Goal: Book appointment/travel/reservation

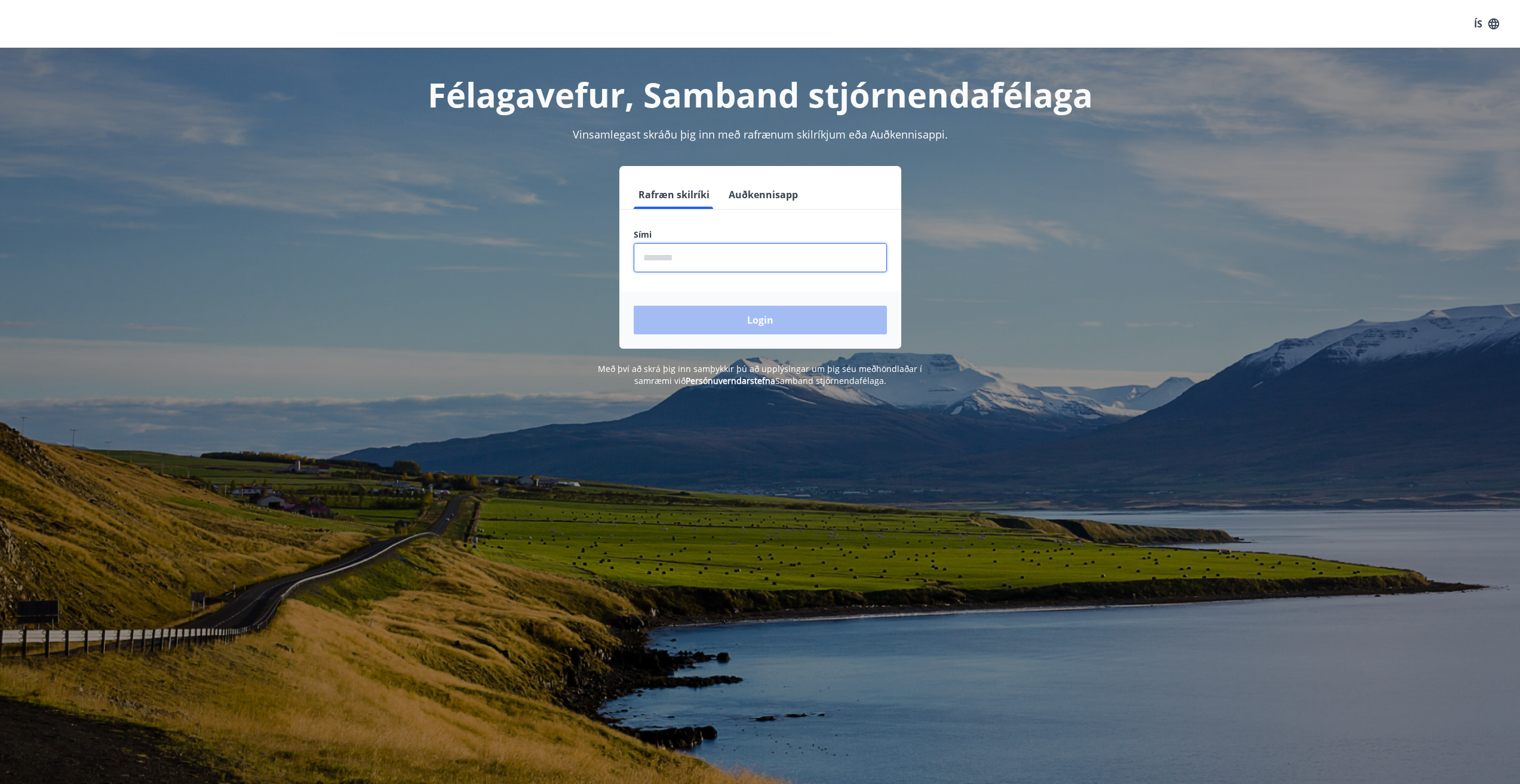
click at [686, 259] on input "phone" at bounding box center [760, 257] width 253 height 29
type input "********"
click at [633, 305] on button "Login" at bounding box center [760, 319] width 253 height 29
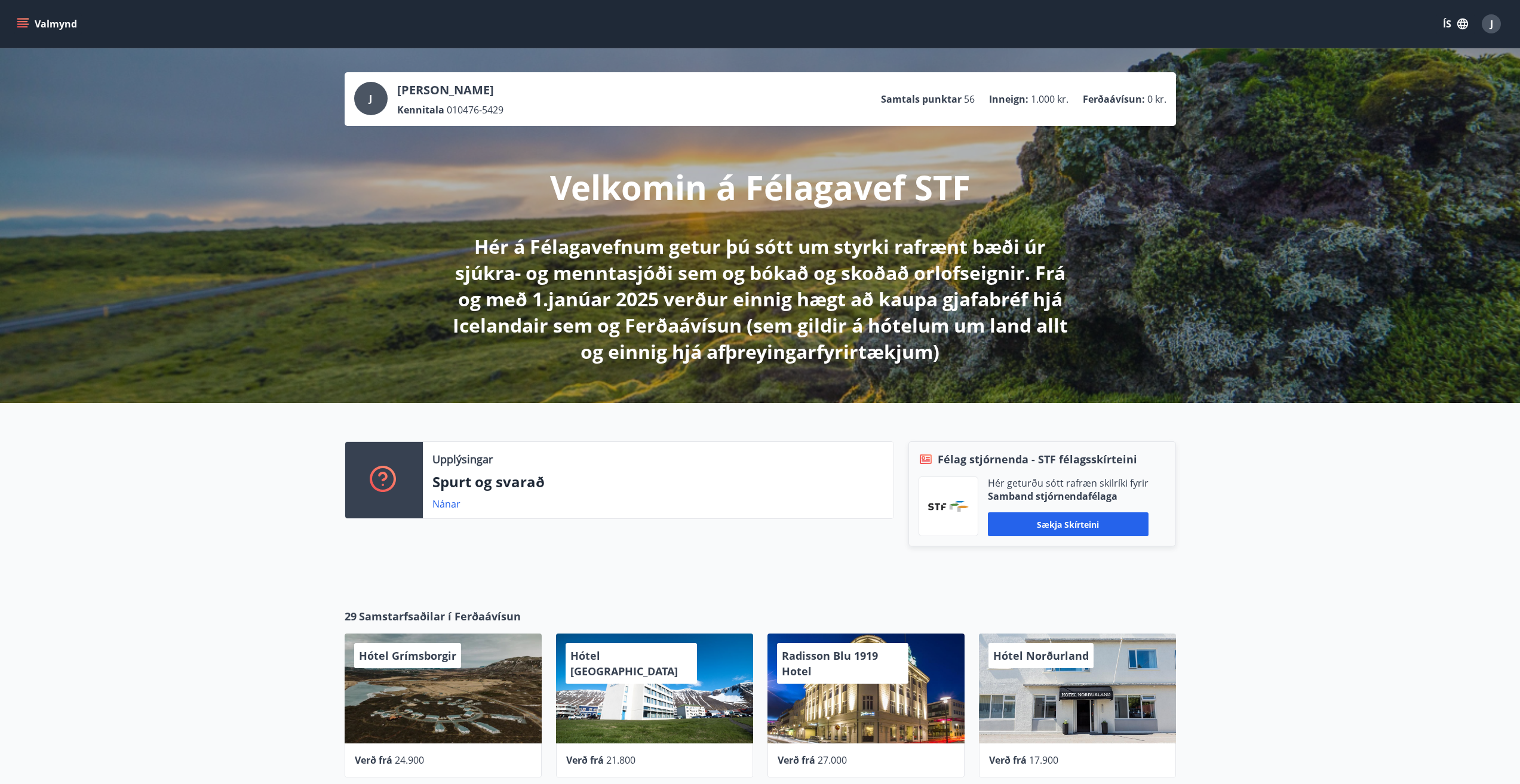
click at [24, 21] on icon "menu" at bounding box center [22, 21] width 11 height 1
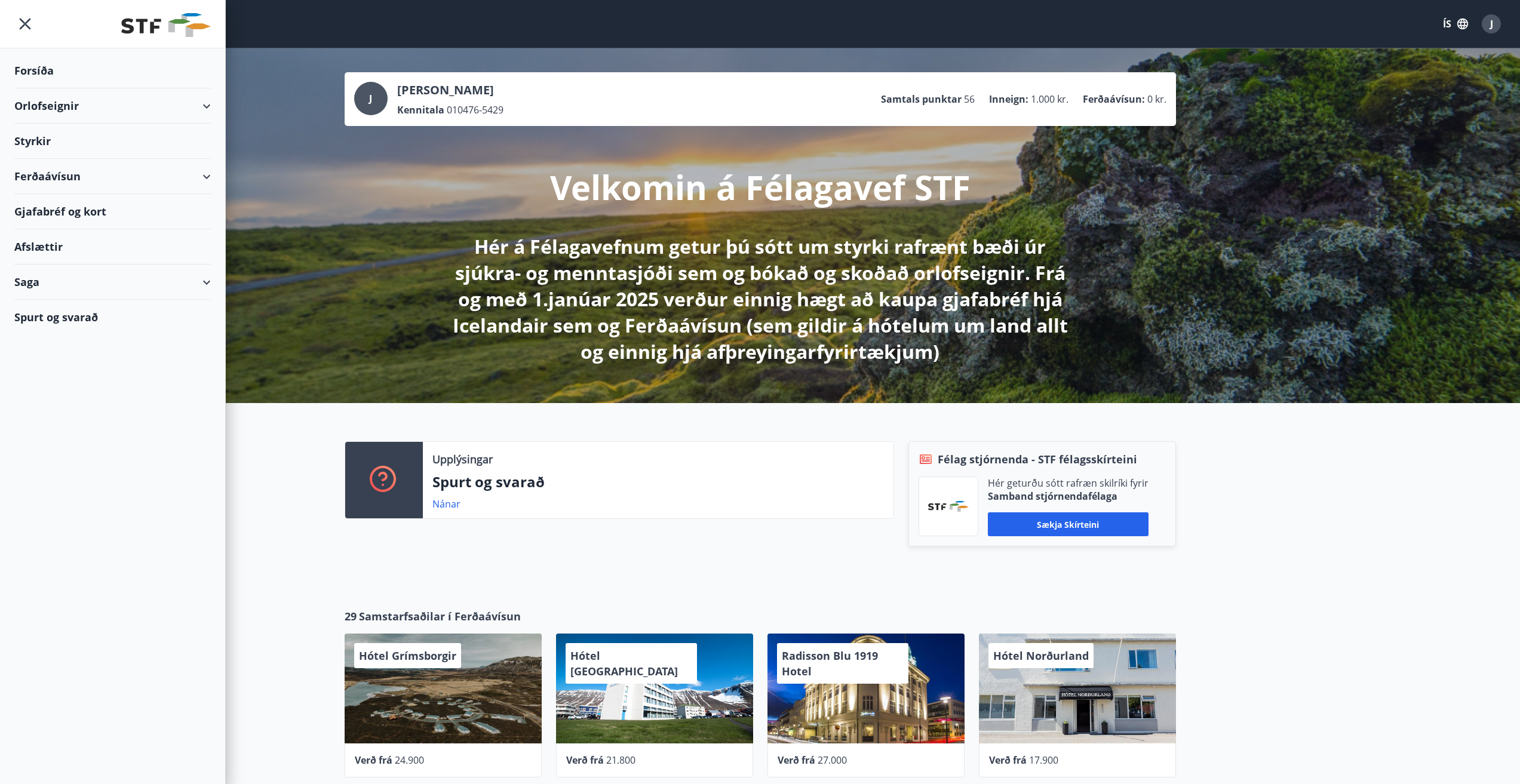
click at [35, 139] on div "Styrkir" at bounding box center [112, 141] width 197 height 35
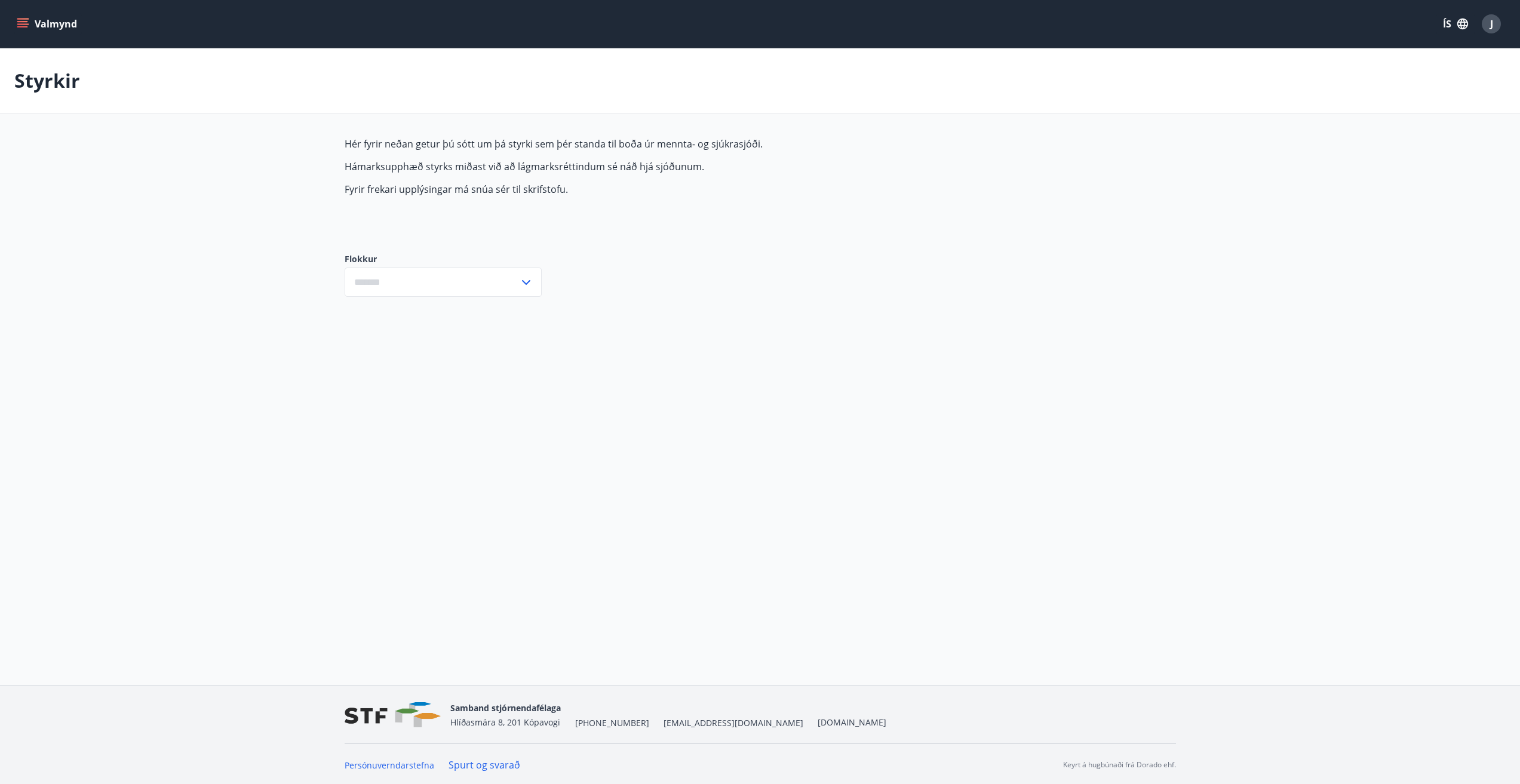
type input "***"
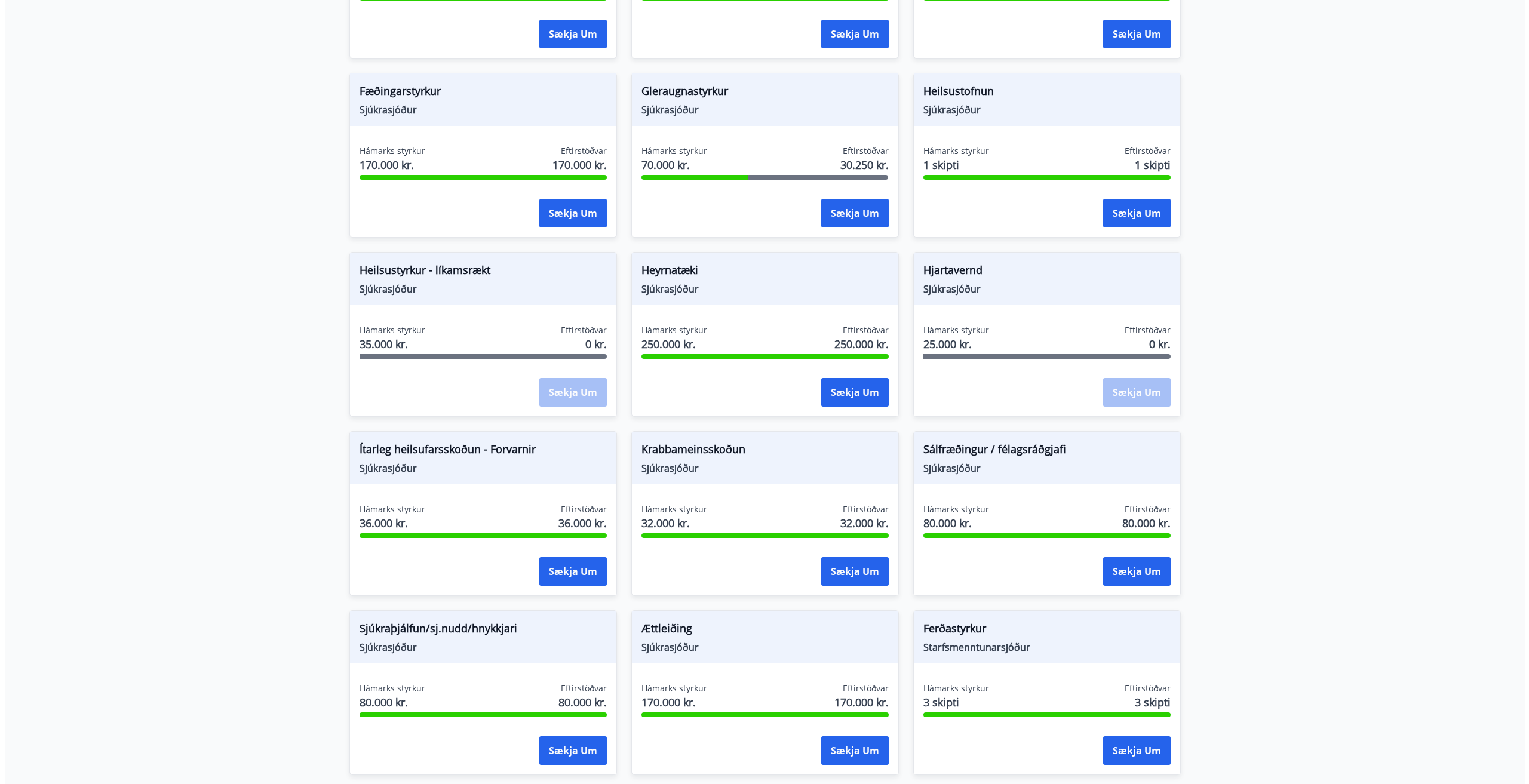
scroll to position [537, 0]
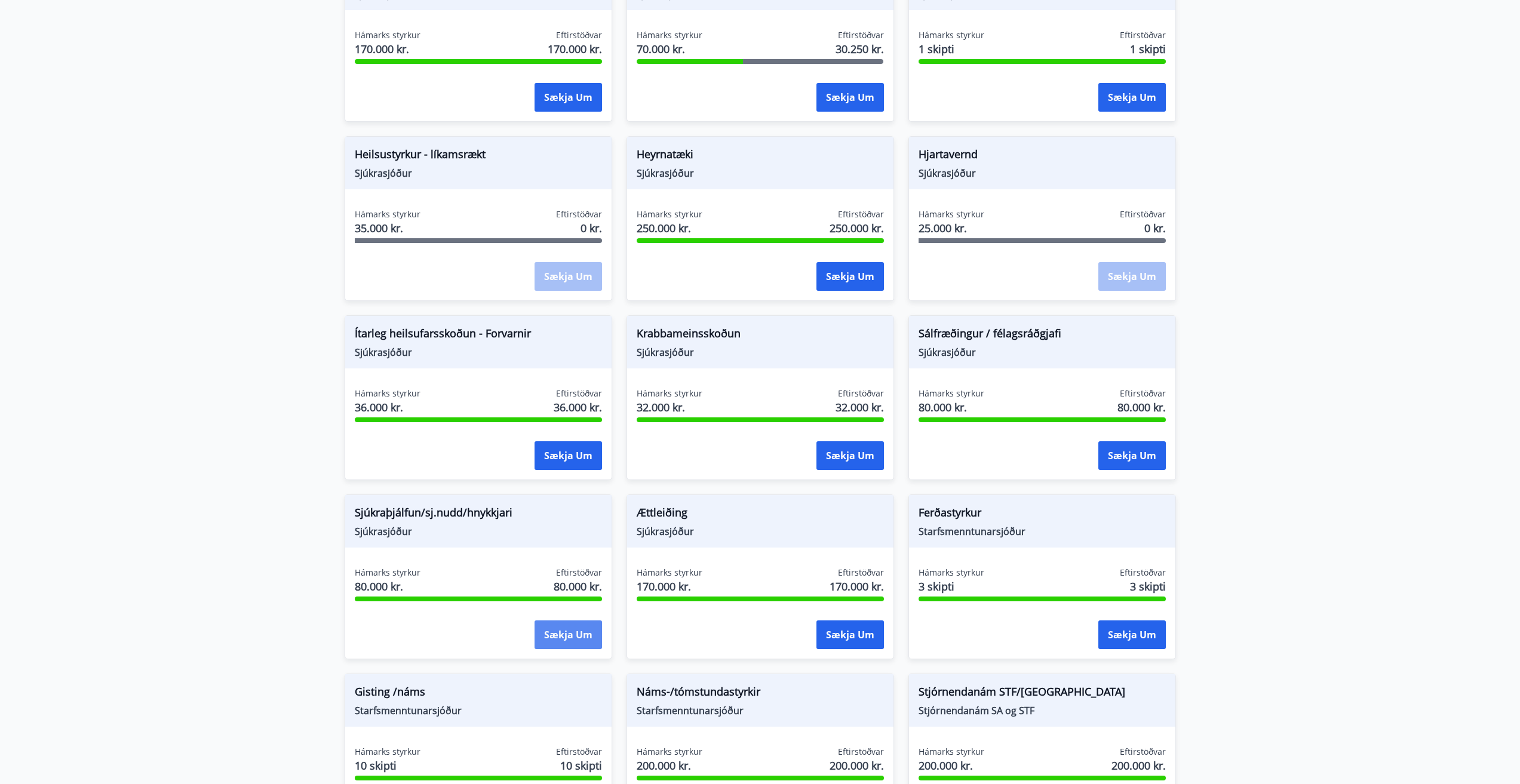
click at [545, 638] on button "Sækja um" at bounding box center [568, 634] width 67 height 29
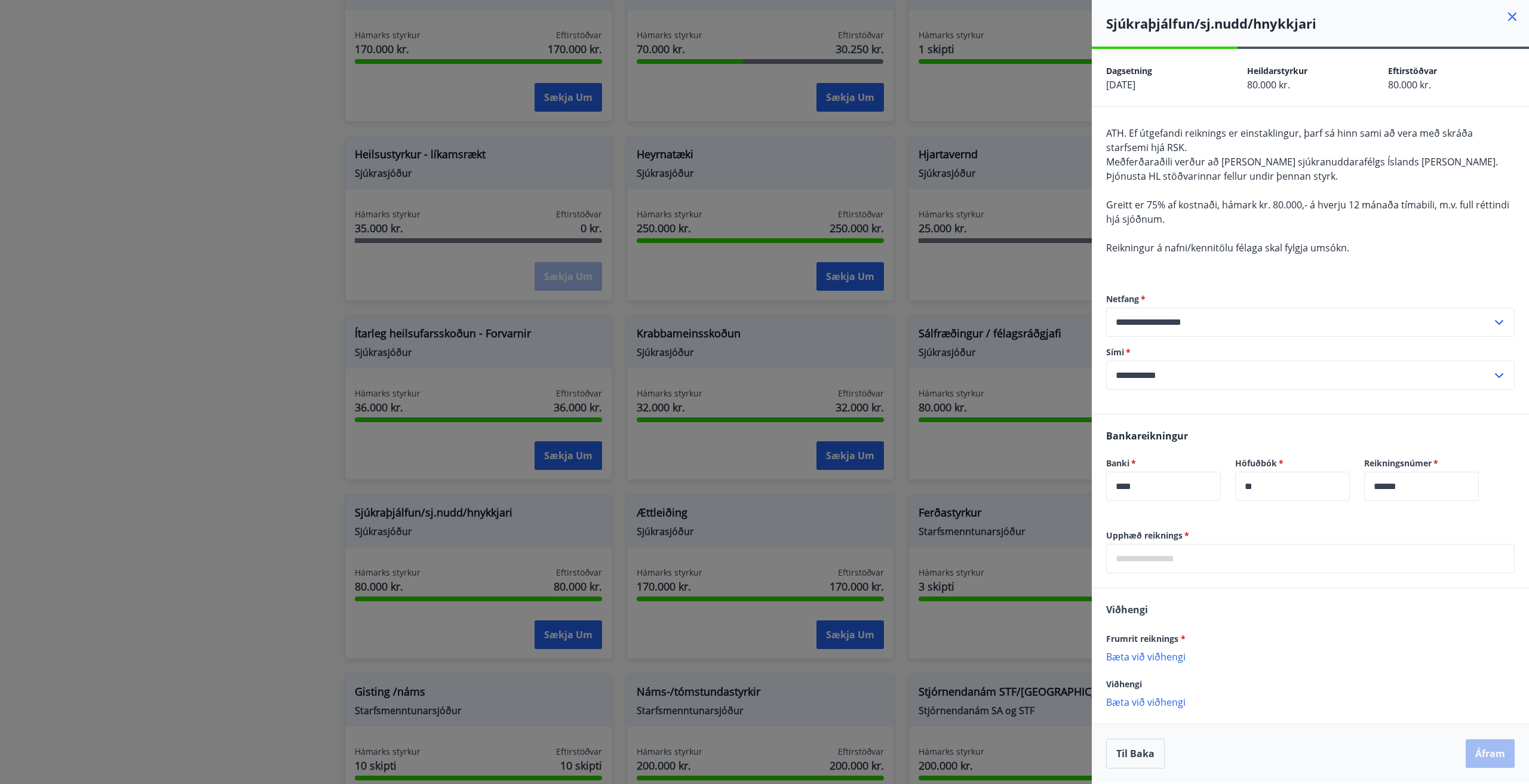
click at [1217, 563] on input "text" at bounding box center [1310, 558] width 408 height 29
click at [1150, 480] on input "****" at bounding box center [1163, 485] width 115 height 29
type input "****"
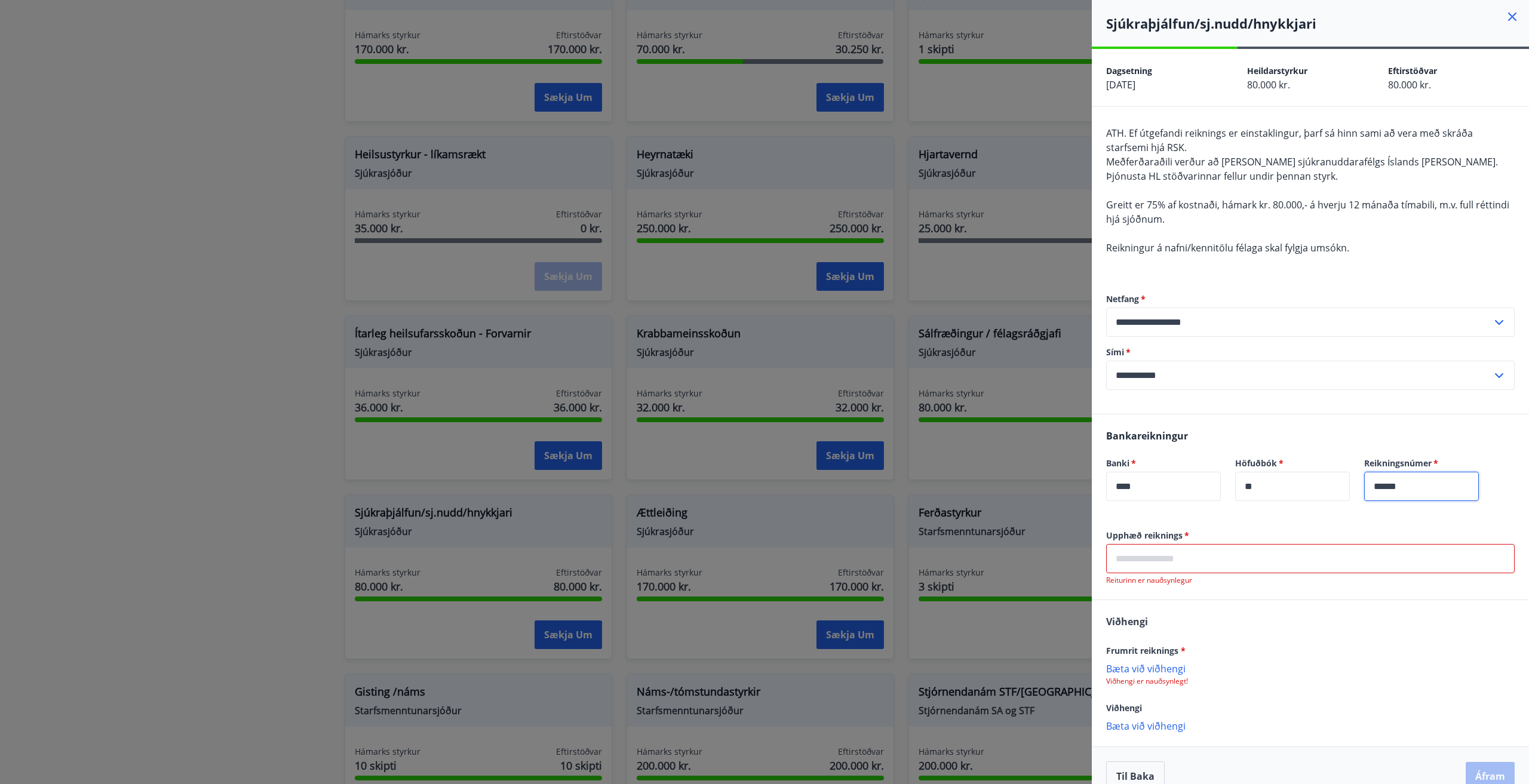
type input "******"
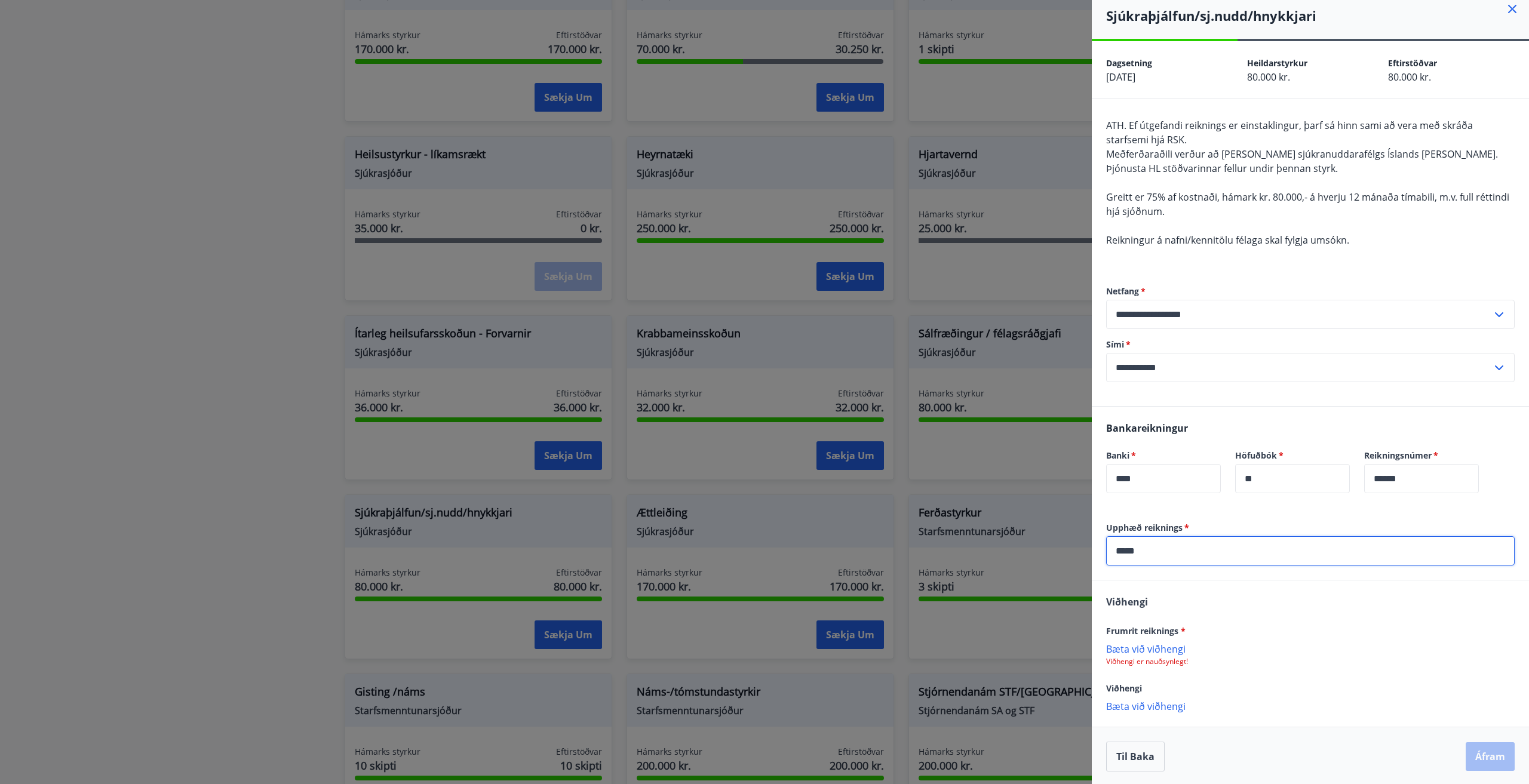
scroll to position [10, 0]
type input "*****"
click at [1161, 645] on p "Bæta við viðhengi" at bounding box center [1310, 646] width 408 height 12
click at [1465, 750] on button "Áfram" at bounding box center [1489, 754] width 49 height 29
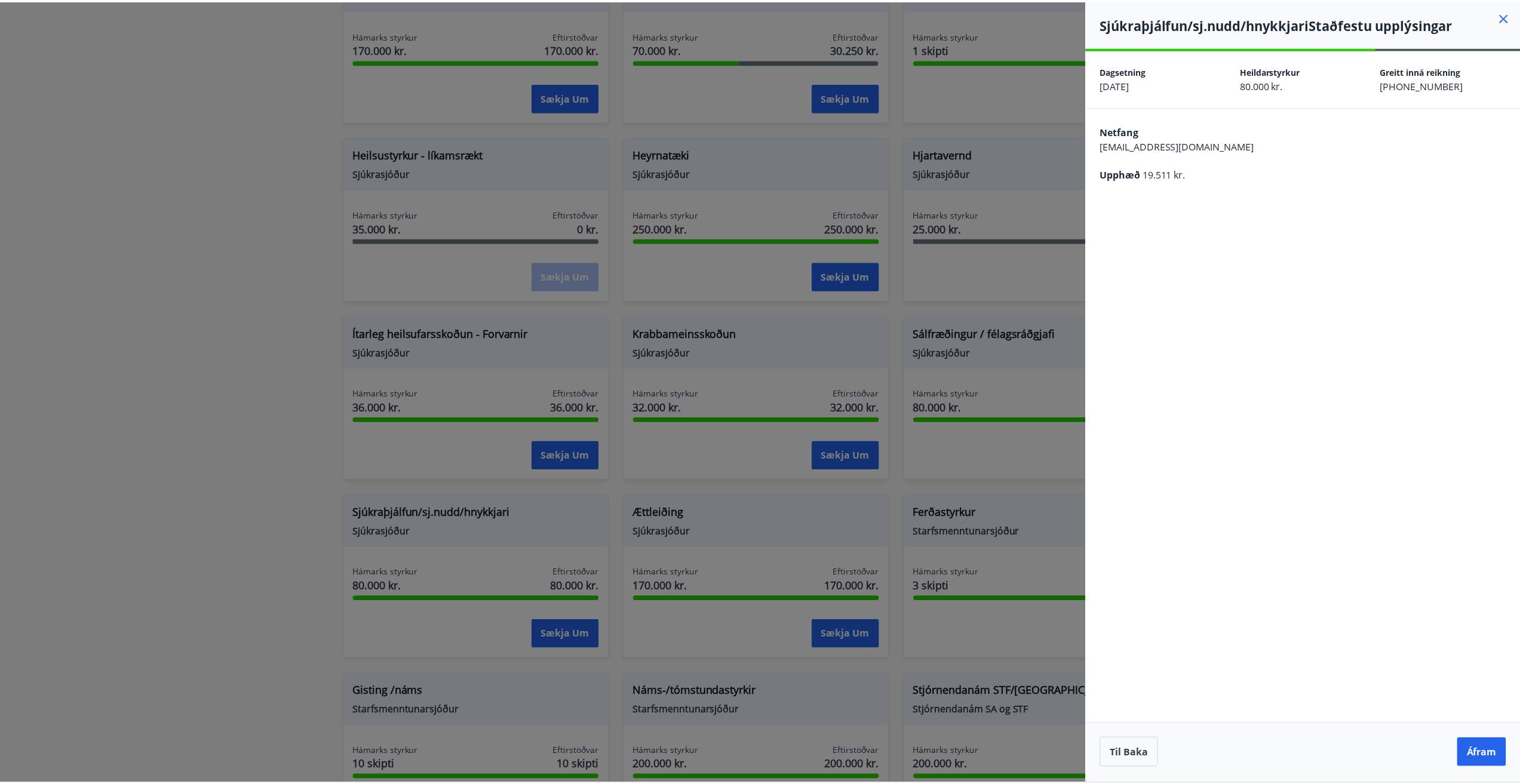
scroll to position [0, 0]
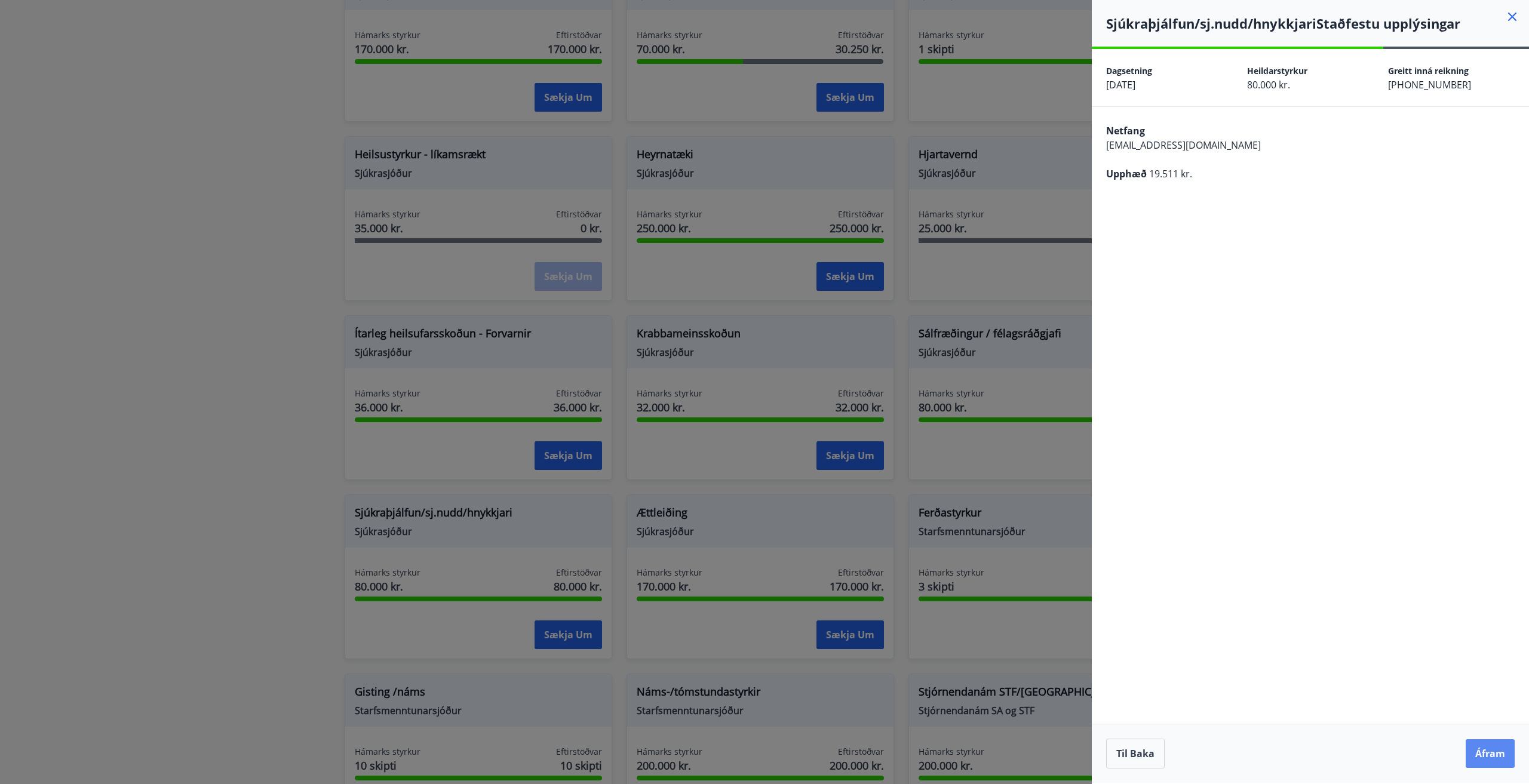
click at [1492, 758] on button "Áfram" at bounding box center [1489, 753] width 49 height 29
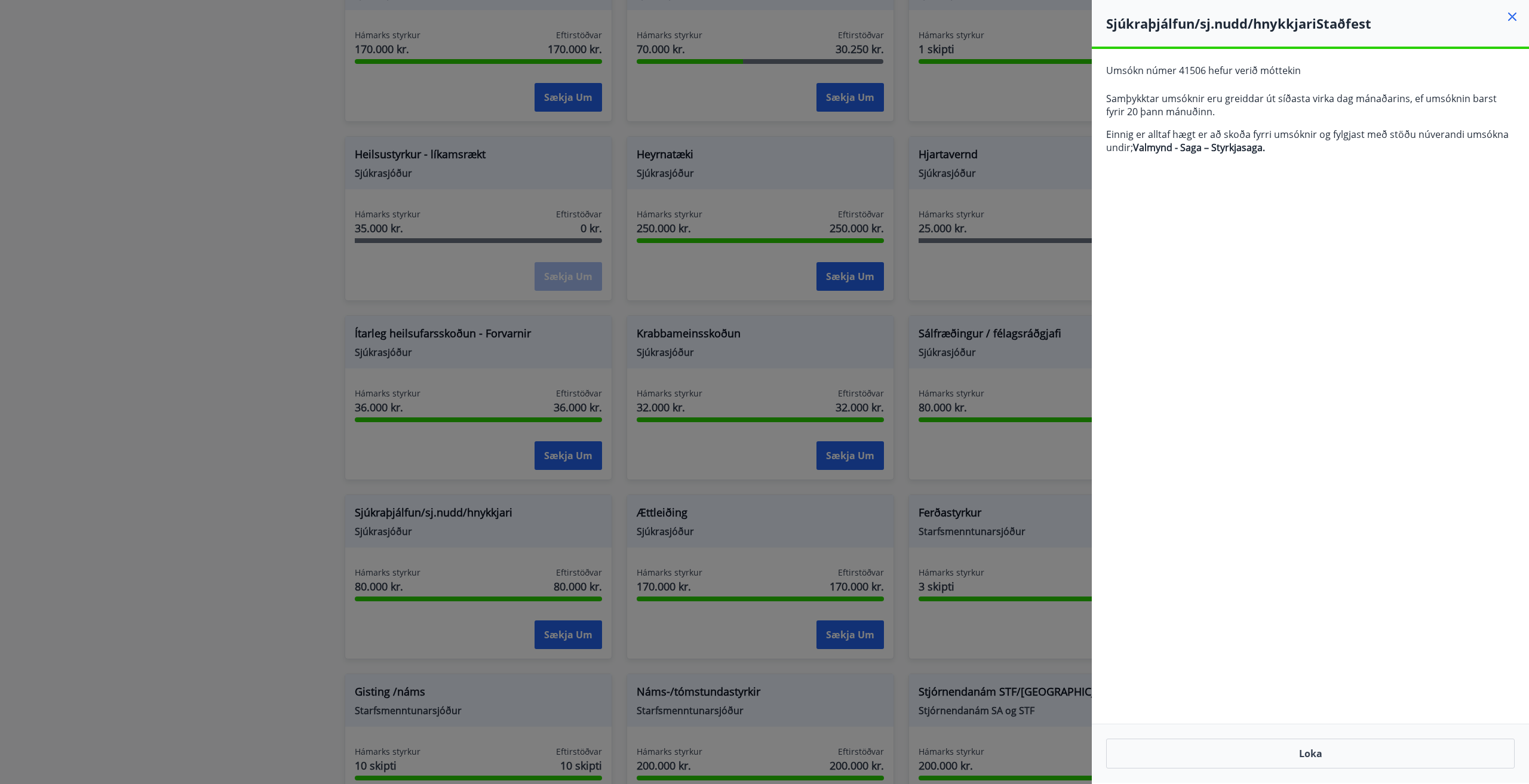
click at [1513, 17] on icon at bounding box center [1512, 17] width 8 height 8
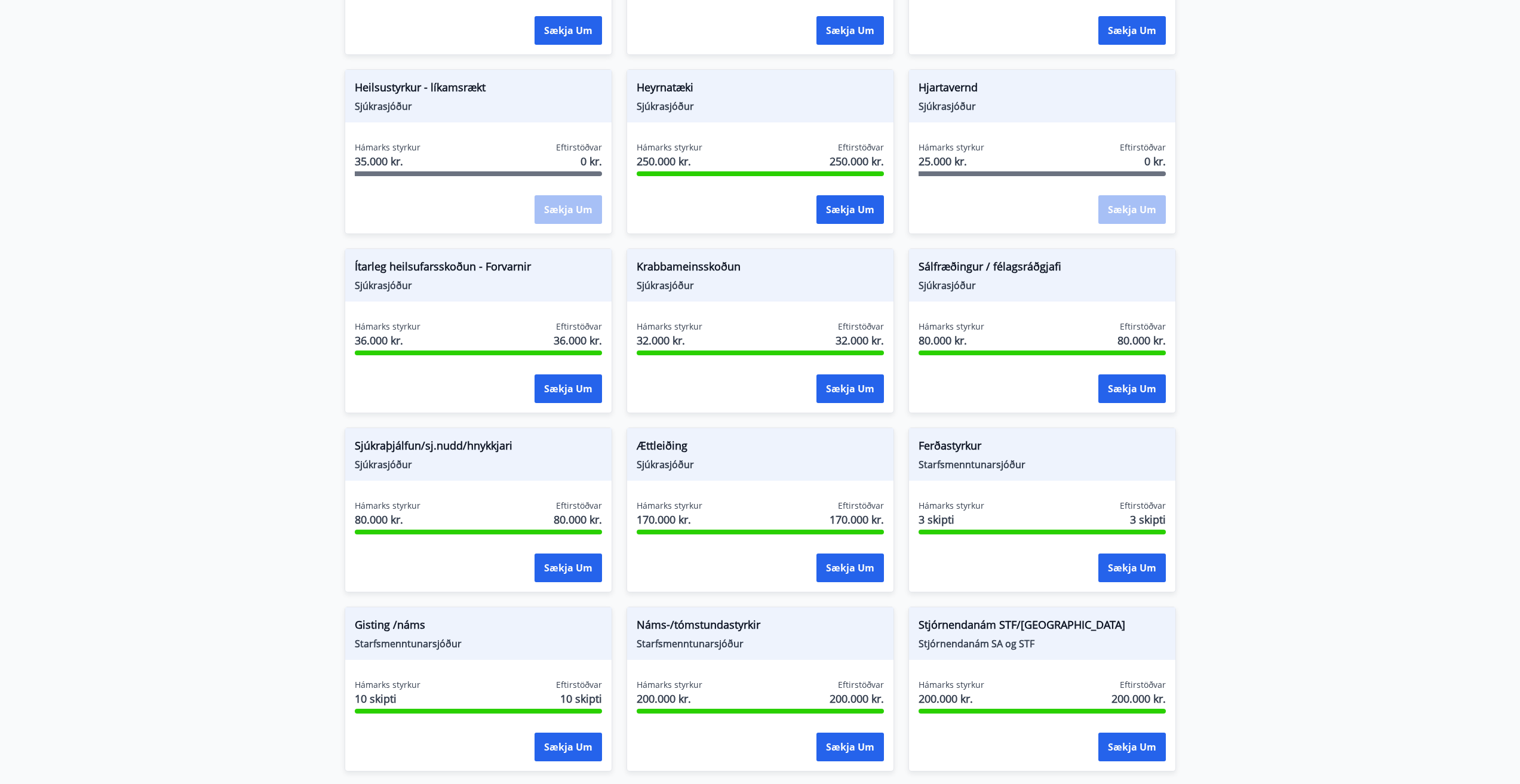
scroll to position [706, 0]
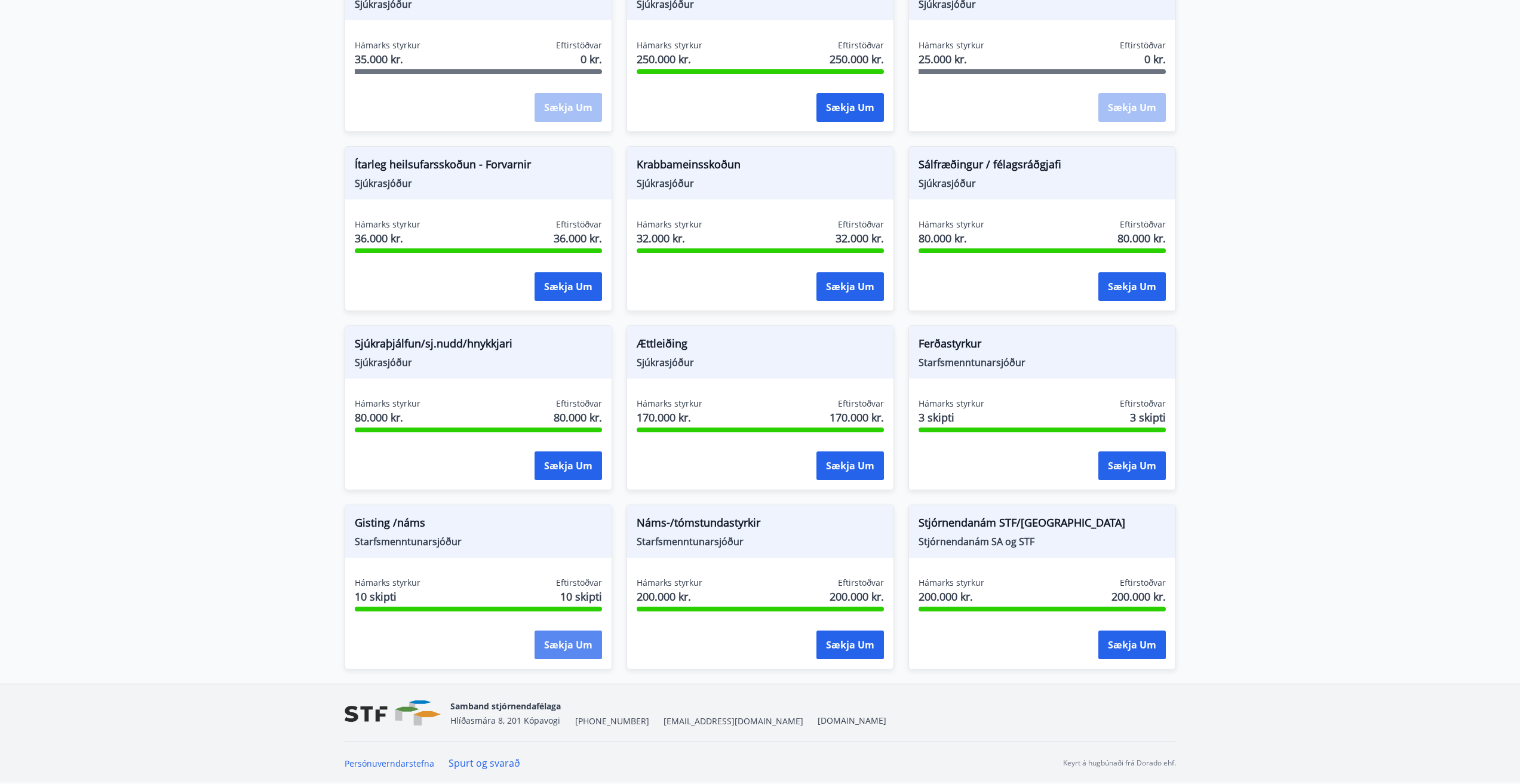
click at [544, 646] on button "Sækja um" at bounding box center [568, 645] width 67 height 29
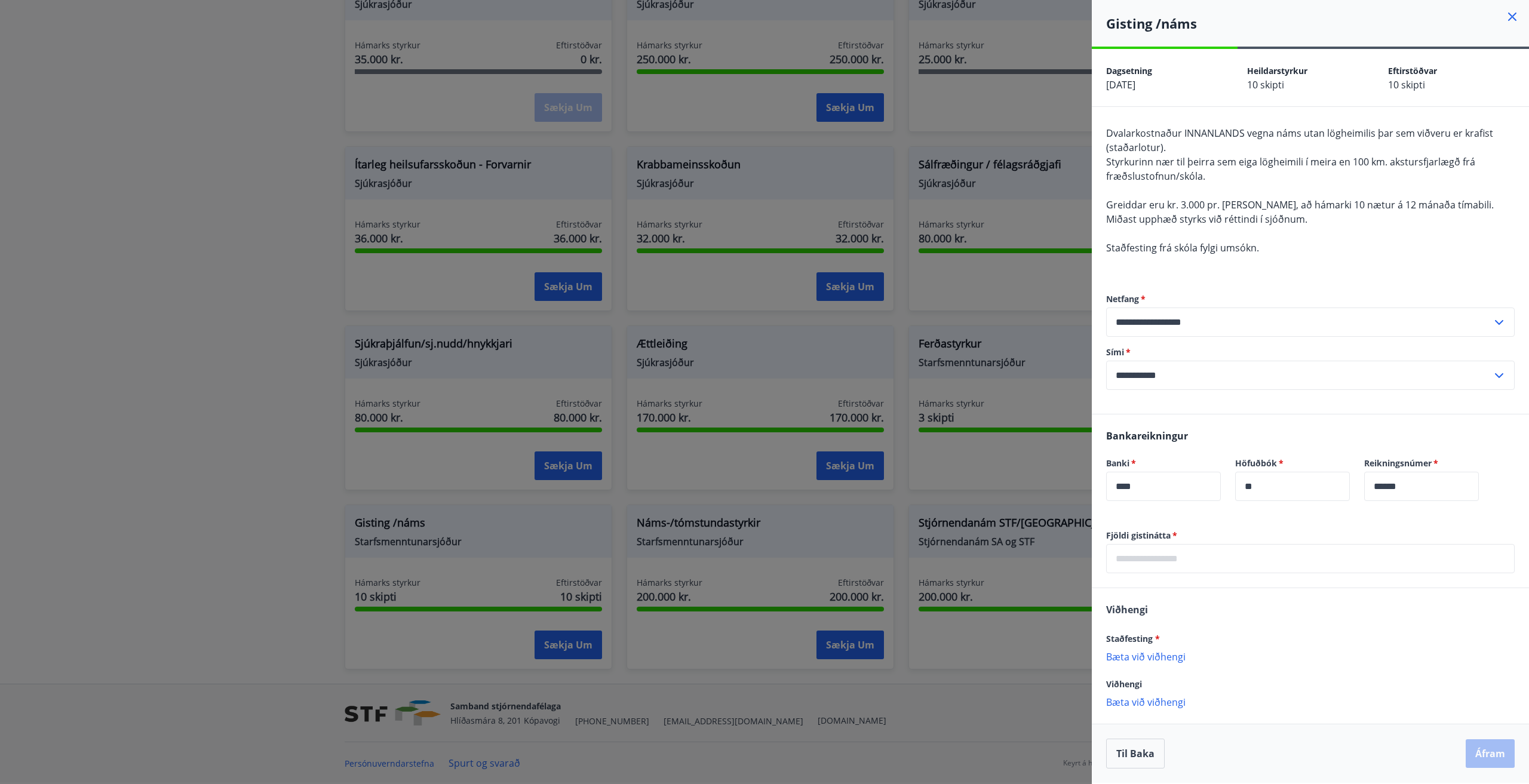
click at [114, 128] on div at bounding box center [764, 392] width 1529 height 784
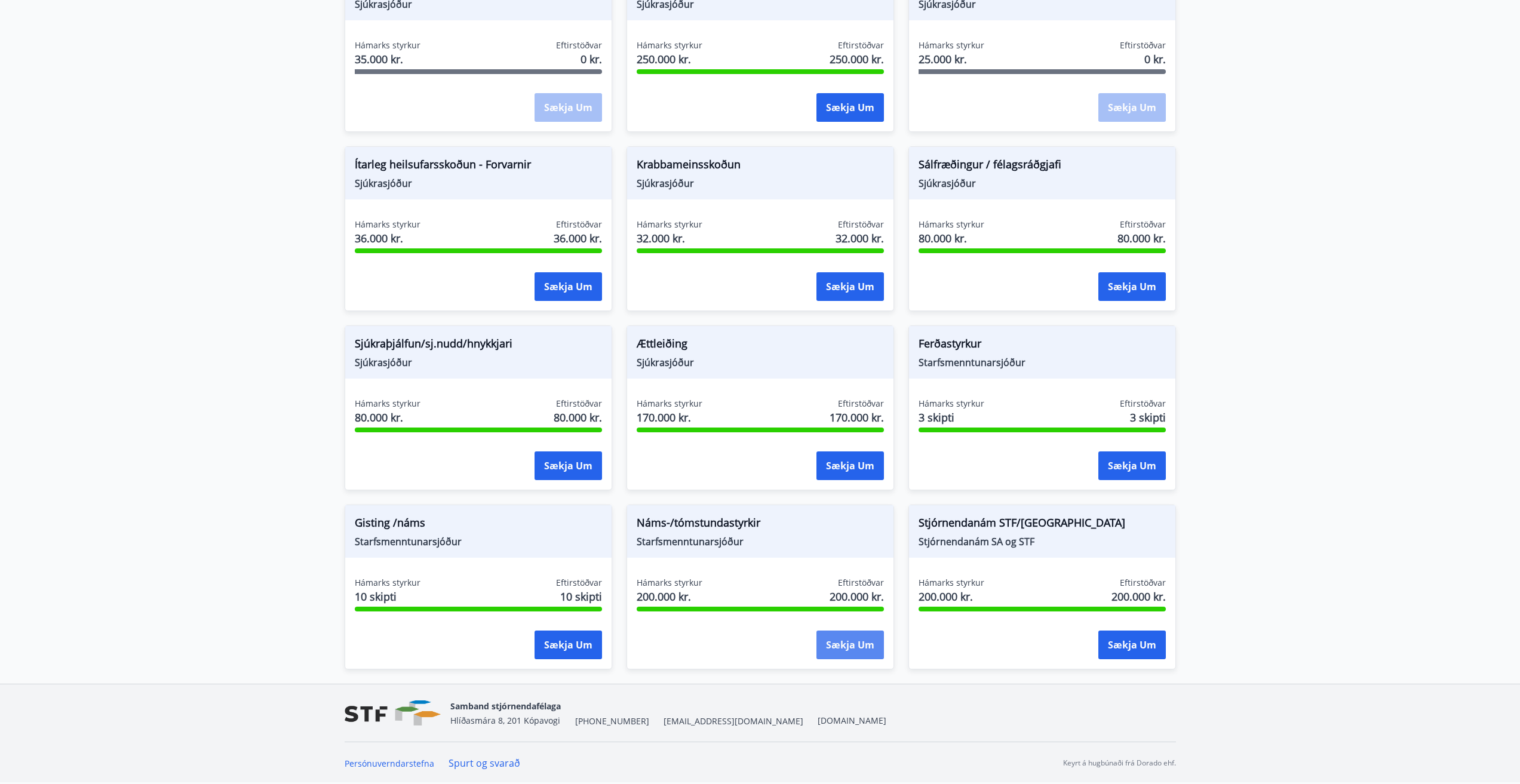
click at [825, 640] on button "Sækja um" at bounding box center [849, 645] width 67 height 29
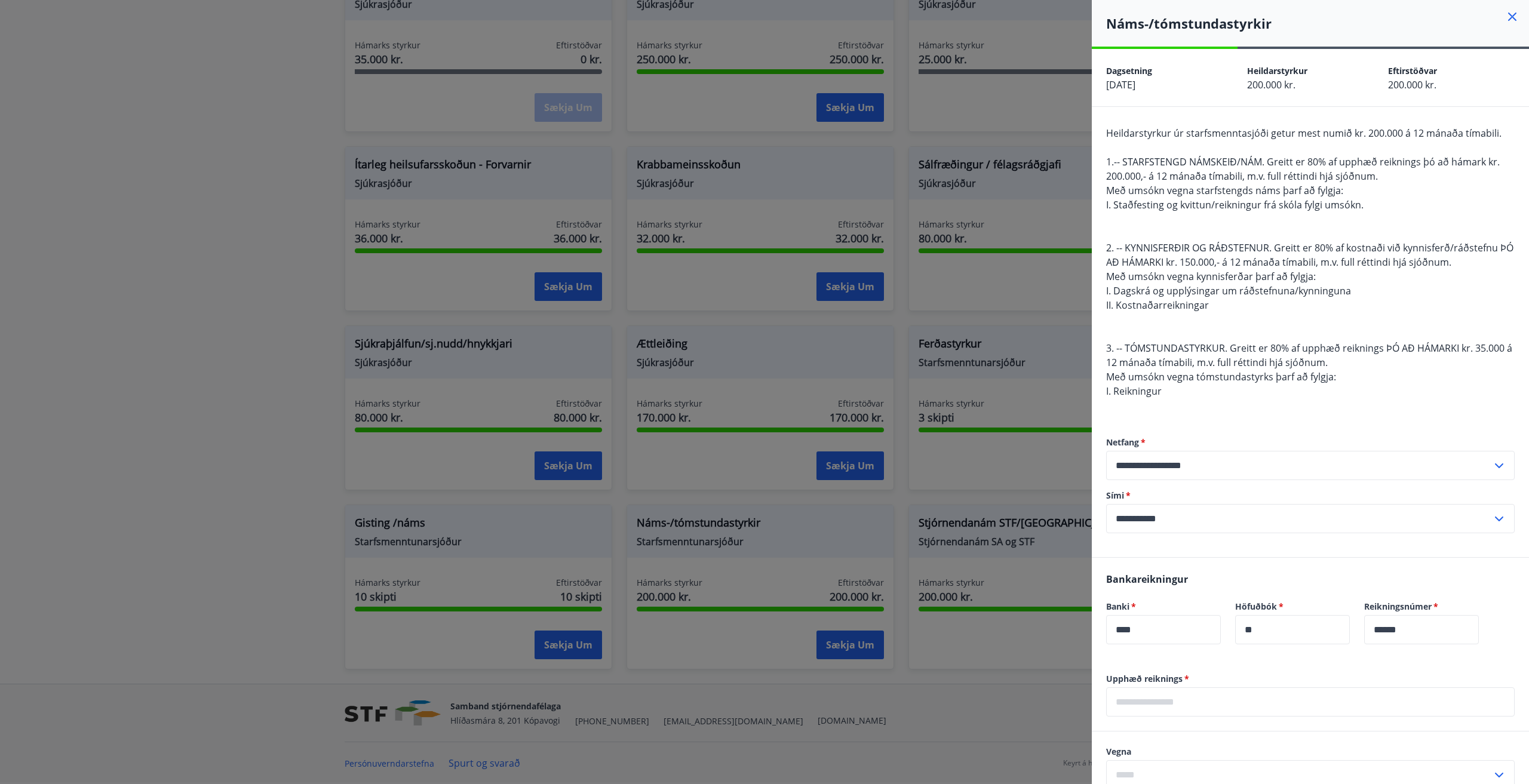
click at [184, 363] on div at bounding box center [764, 392] width 1529 height 784
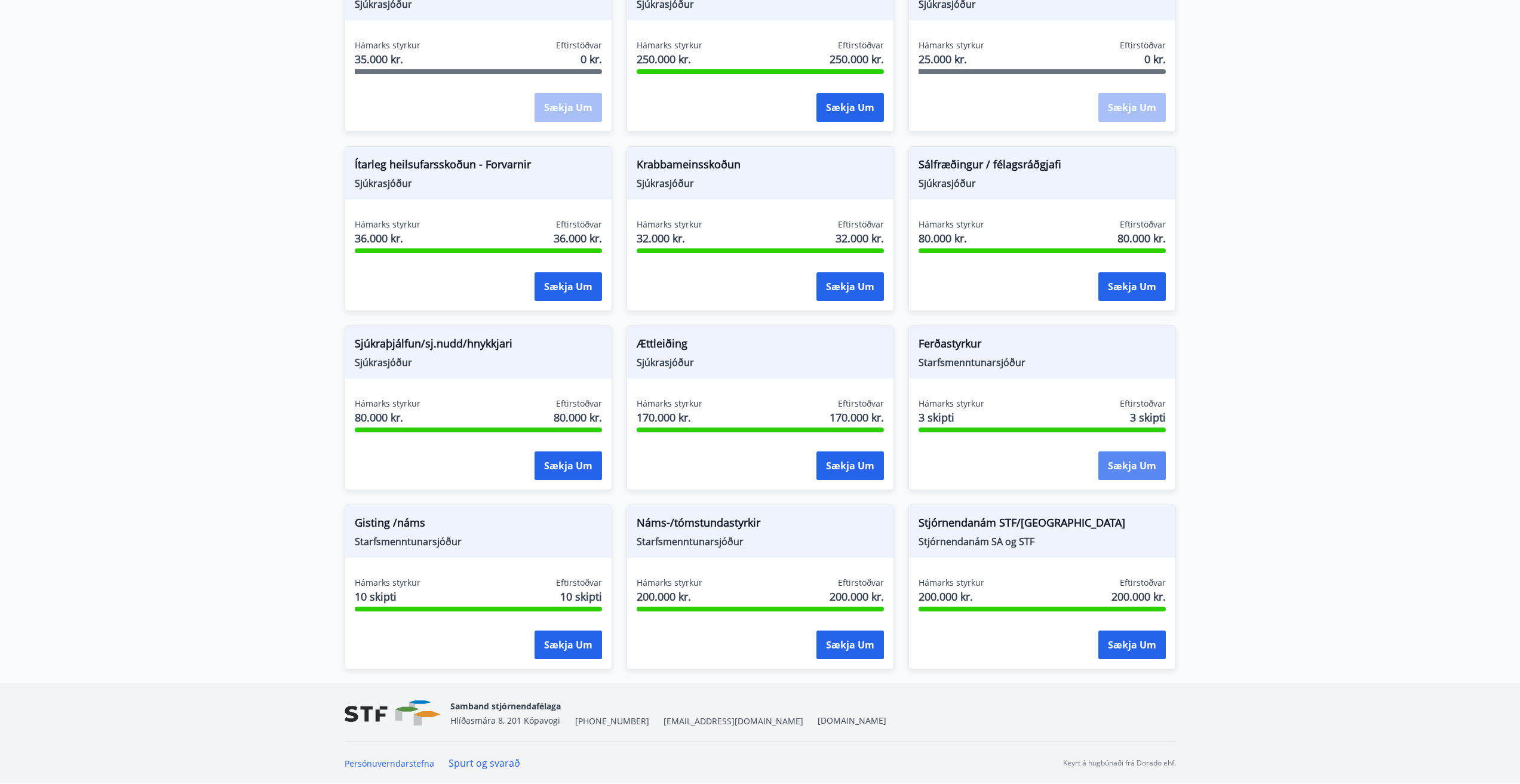
click at [1146, 465] on button "Sækja um" at bounding box center [1131, 465] width 67 height 29
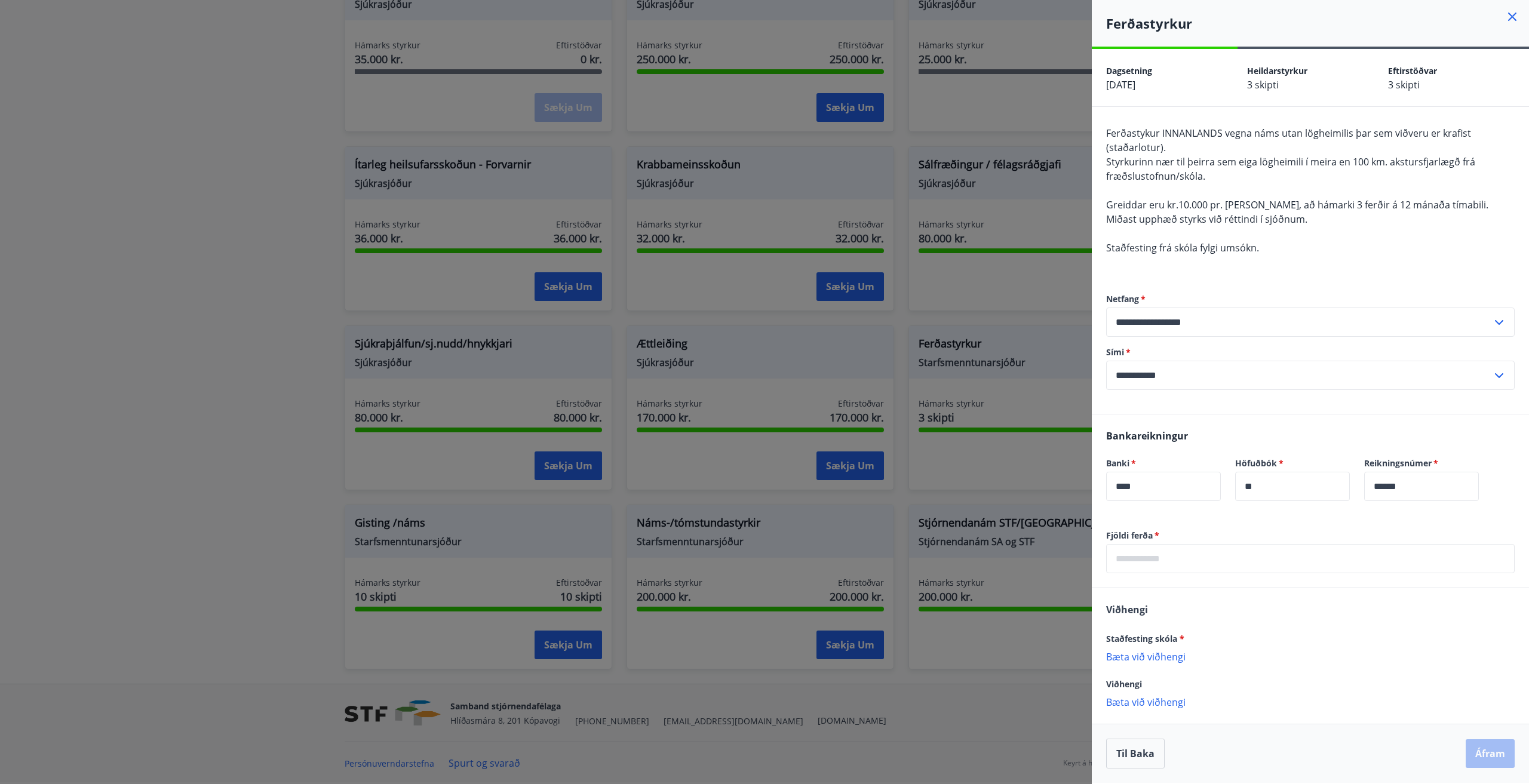
click at [1514, 20] on icon at bounding box center [1512, 17] width 8 height 8
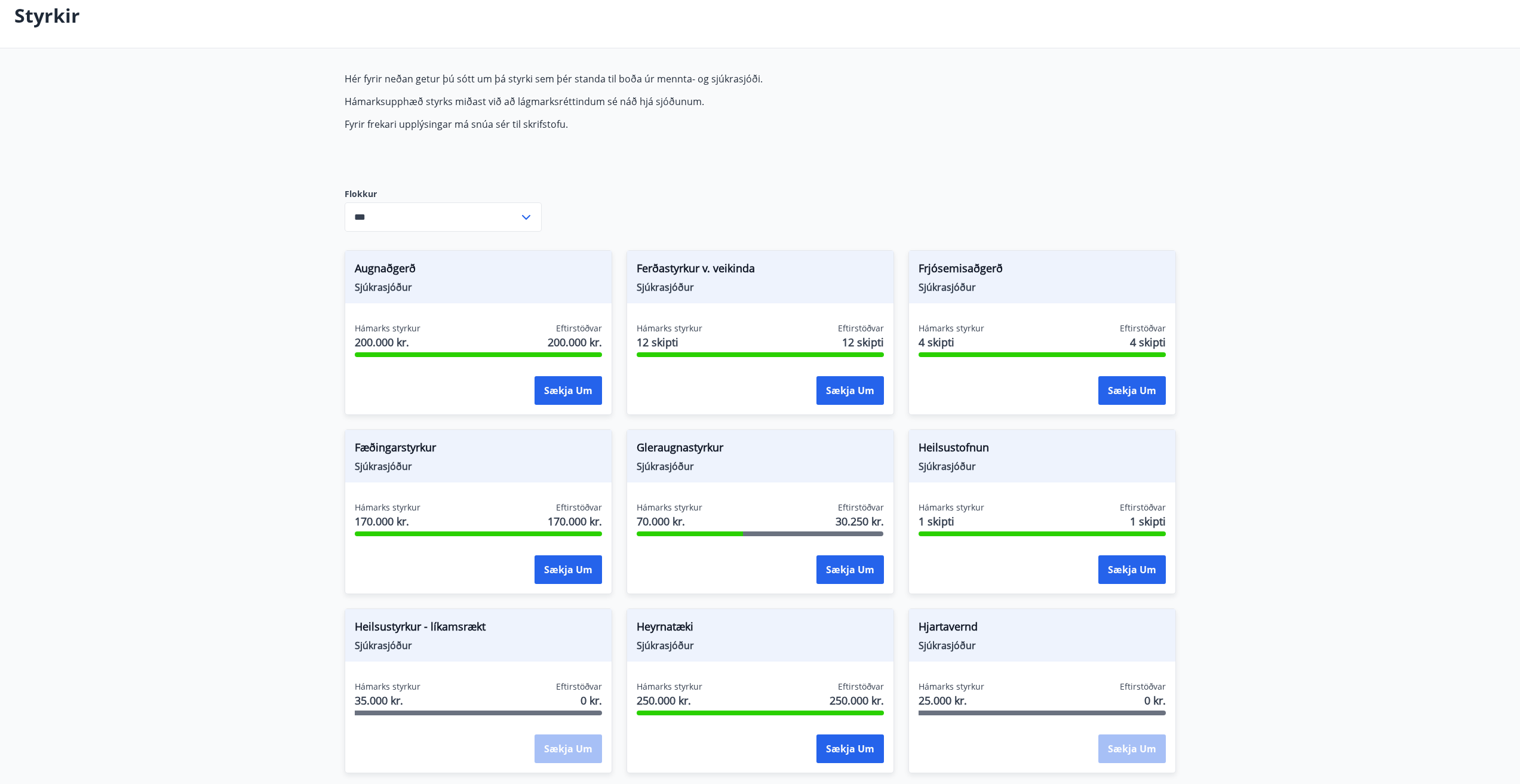
scroll to position [0, 0]
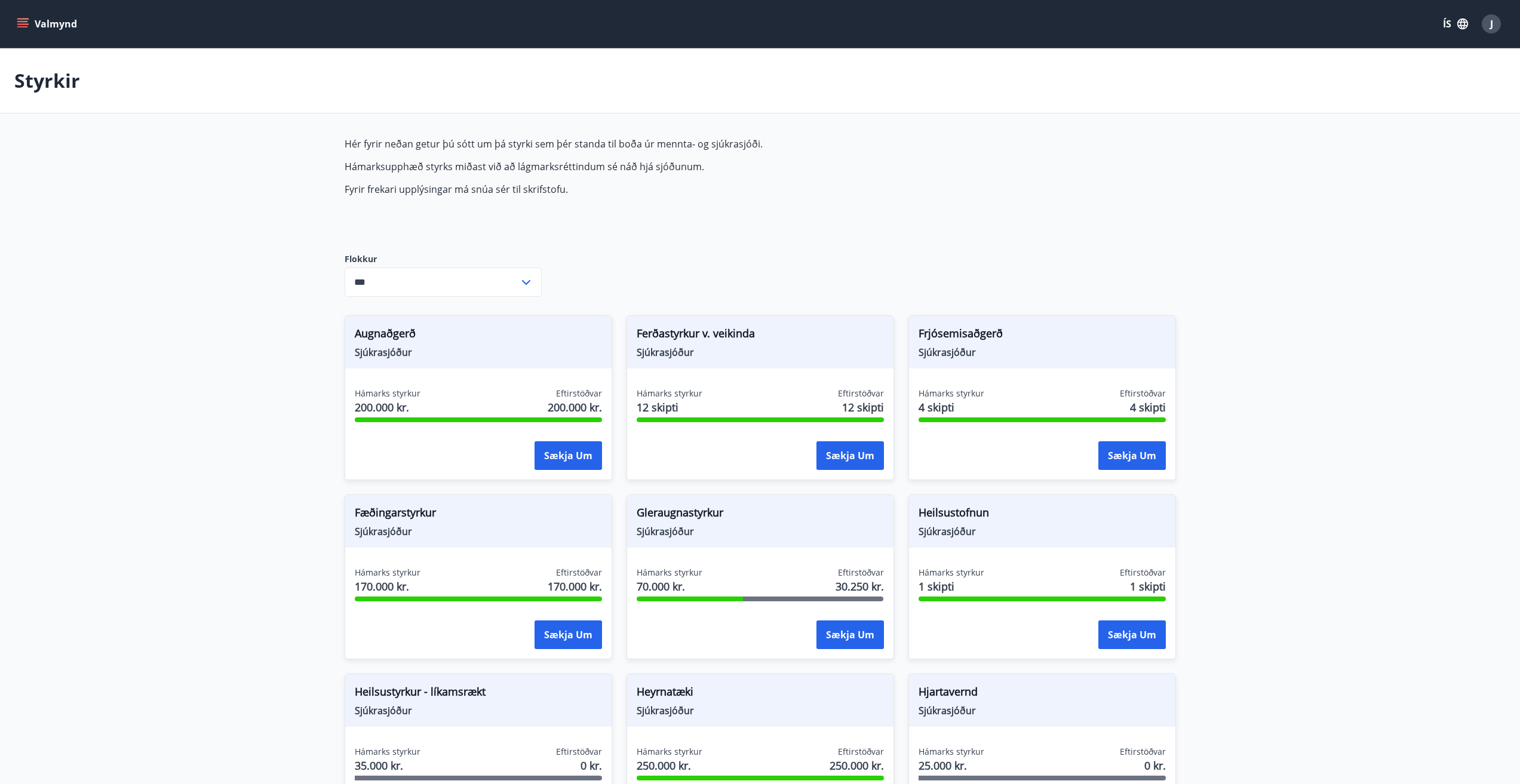
click at [1057, 486] on div "Heilsustofnun Sjúkrasjóður Hámarks styrkur 1 skipti Eftirstöðvar 1 skipti Sækja…" at bounding box center [1035, 569] width 282 height 179
click at [1012, 531] on span "Sjúkrasjóður" at bounding box center [1042, 531] width 247 height 13
click at [1131, 626] on button "Sækja um" at bounding box center [1131, 634] width 67 height 29
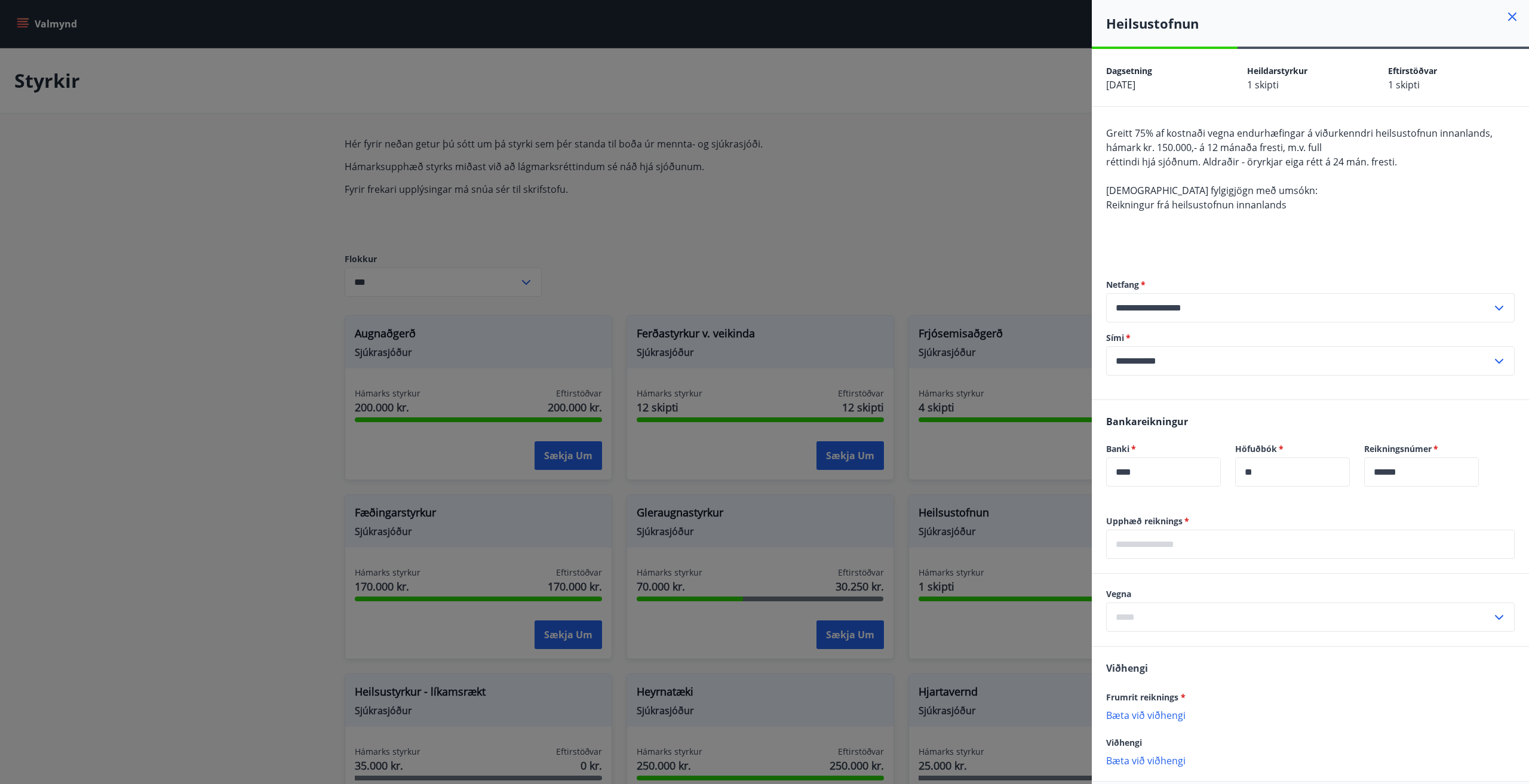
click at [965, 117] on div at bounding box center [764, 392] width 1529 height 784
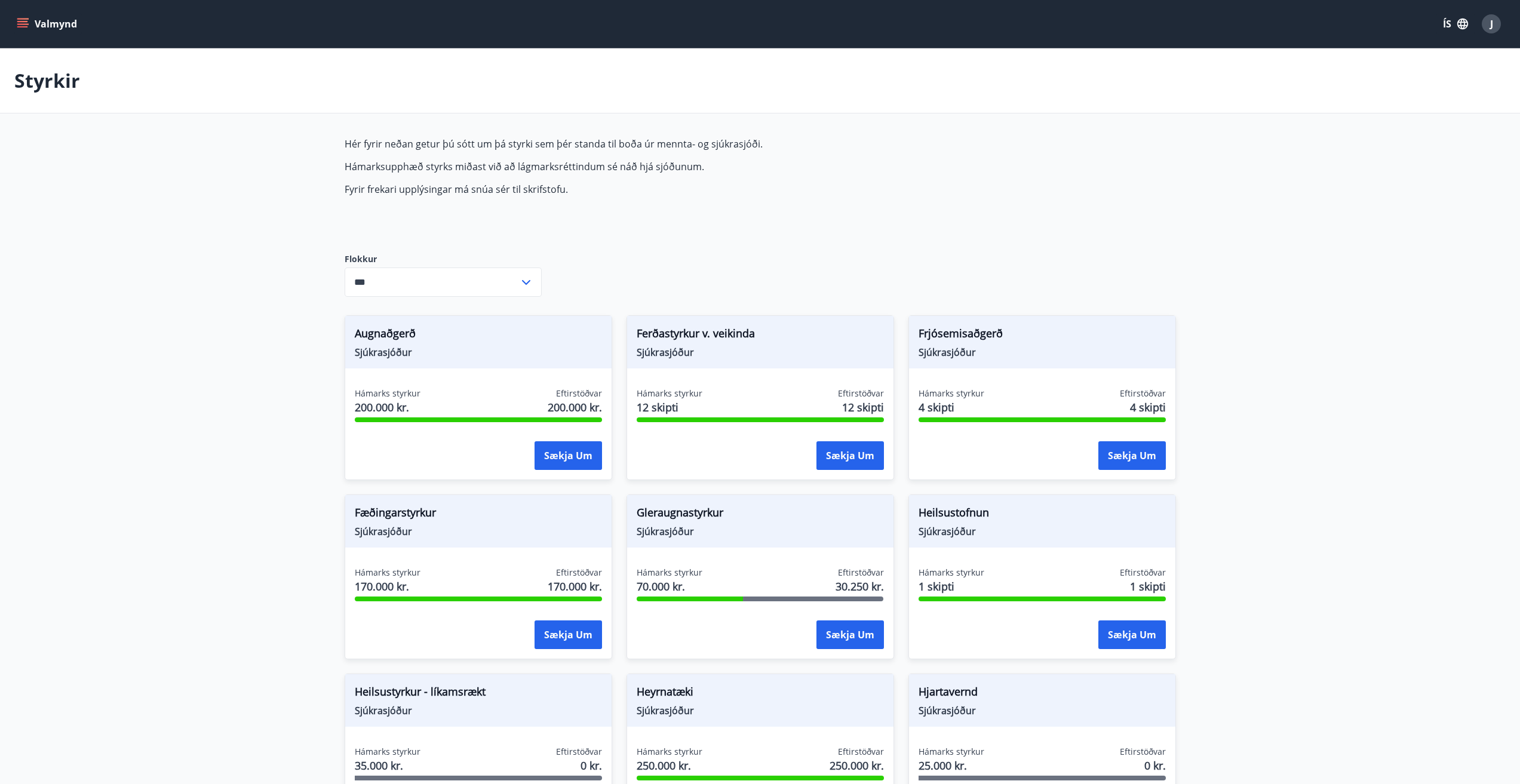
click at [20, 20] on icon "menu" at bounding box center [22, 24] width 12 height 12
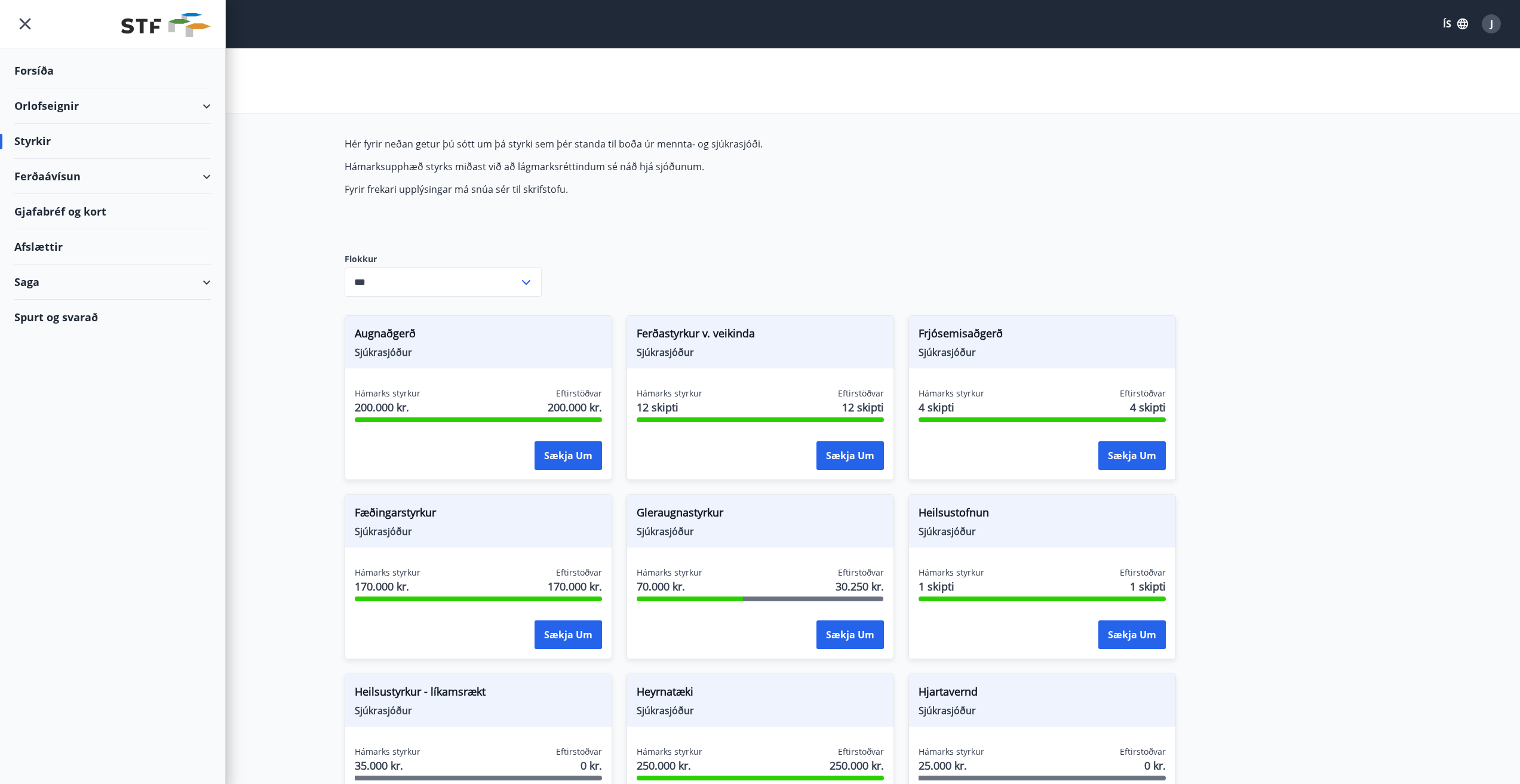
click at [42, 105] on div "Orlofseignir" at bounding box center [112, 105] width 197 height 35
click at [54, 158] on div "Bókunardagatal" at bounding box center [113, 161] width 178 height 25
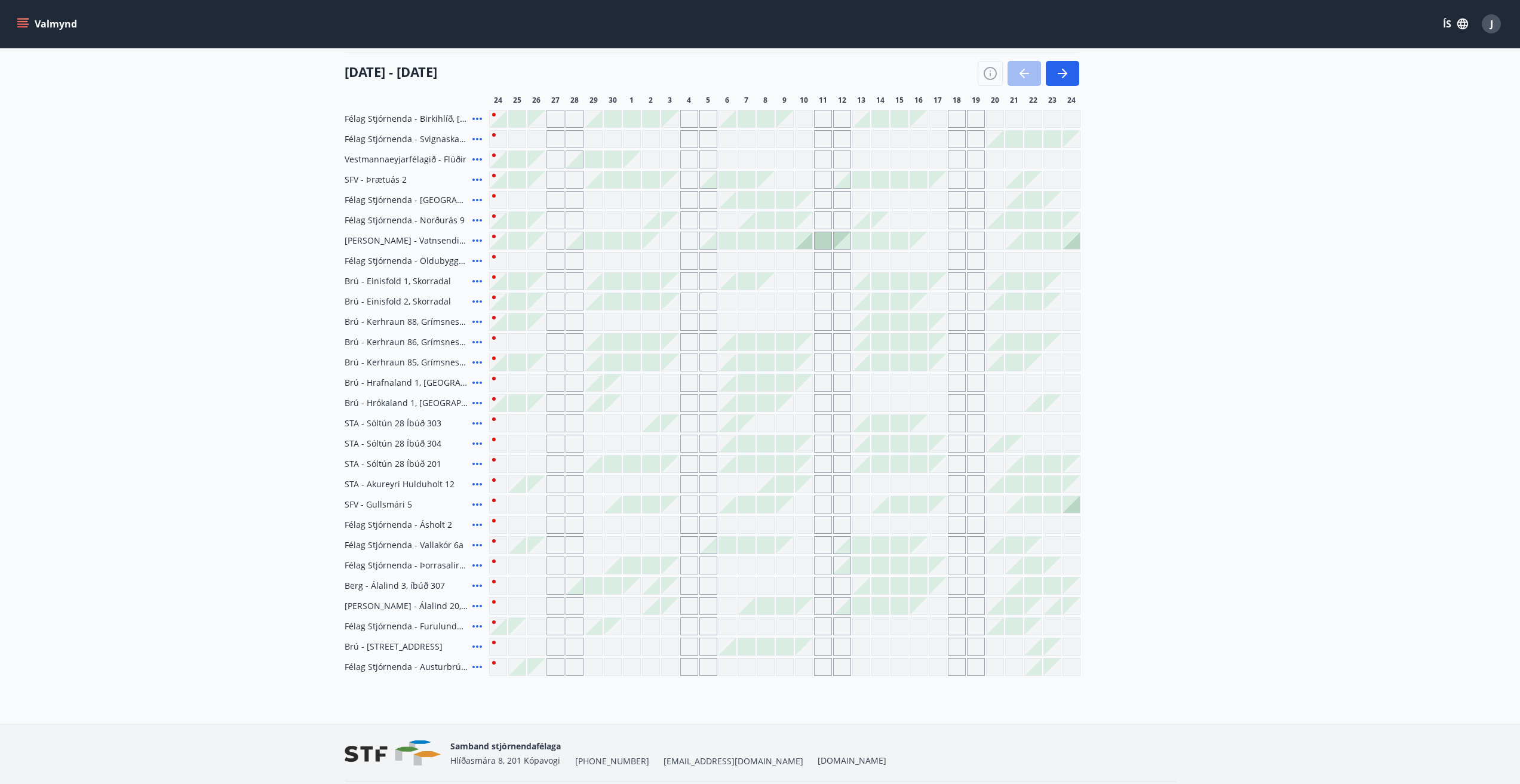
scroll to position [190, 0]
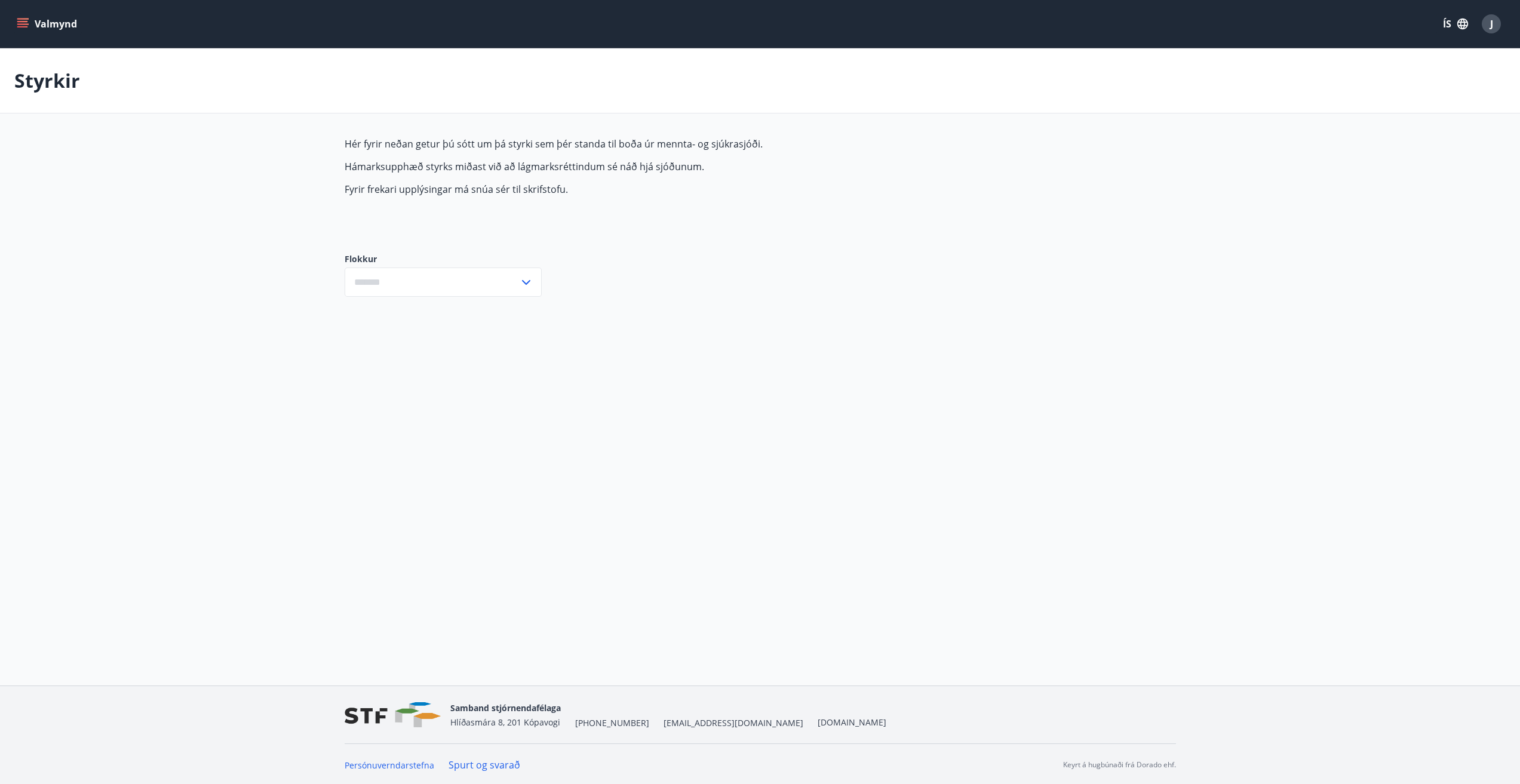
type input "***"
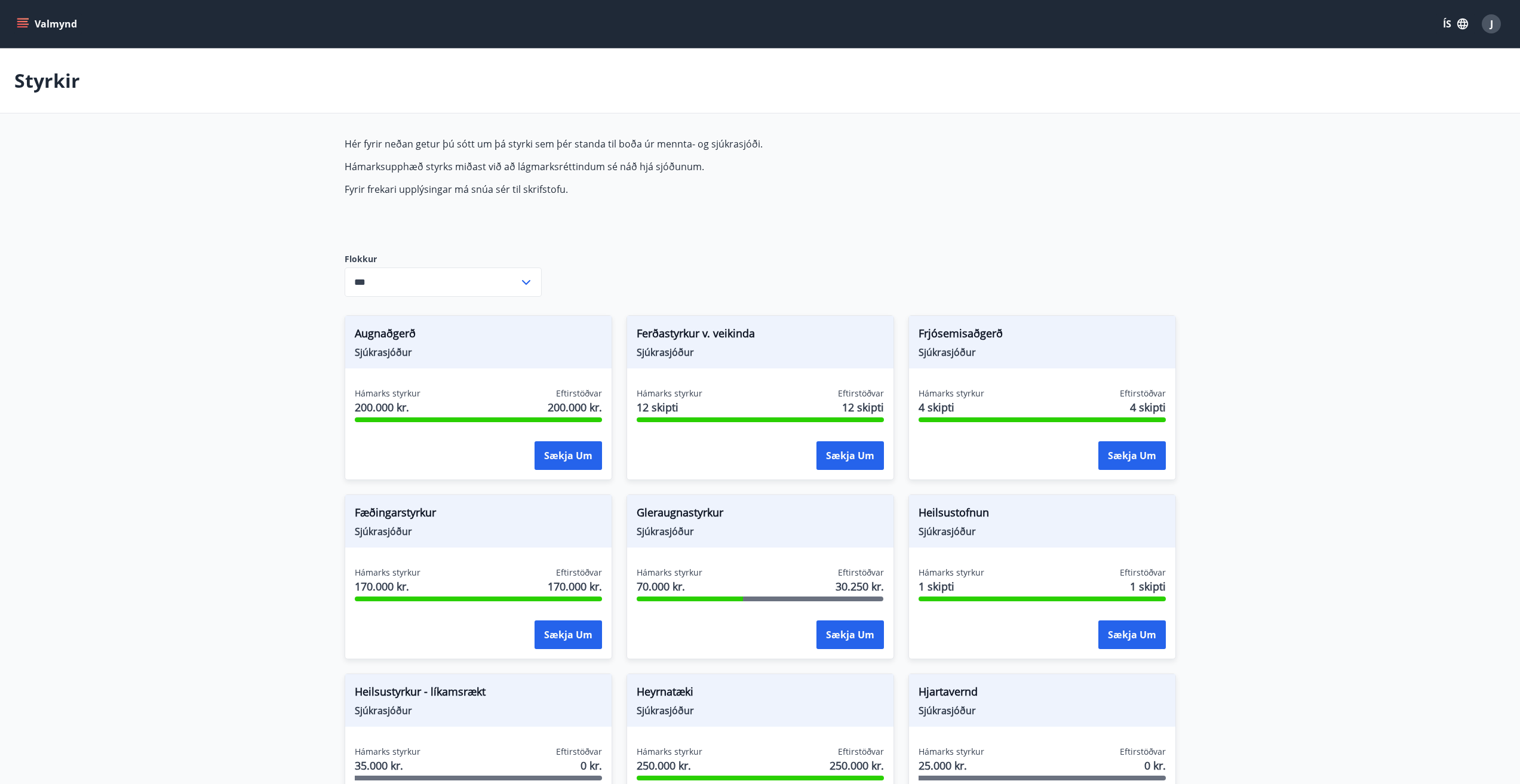
click at [17, 22] on icon "menu" at bounding box center [22, 21] width 11 height 1
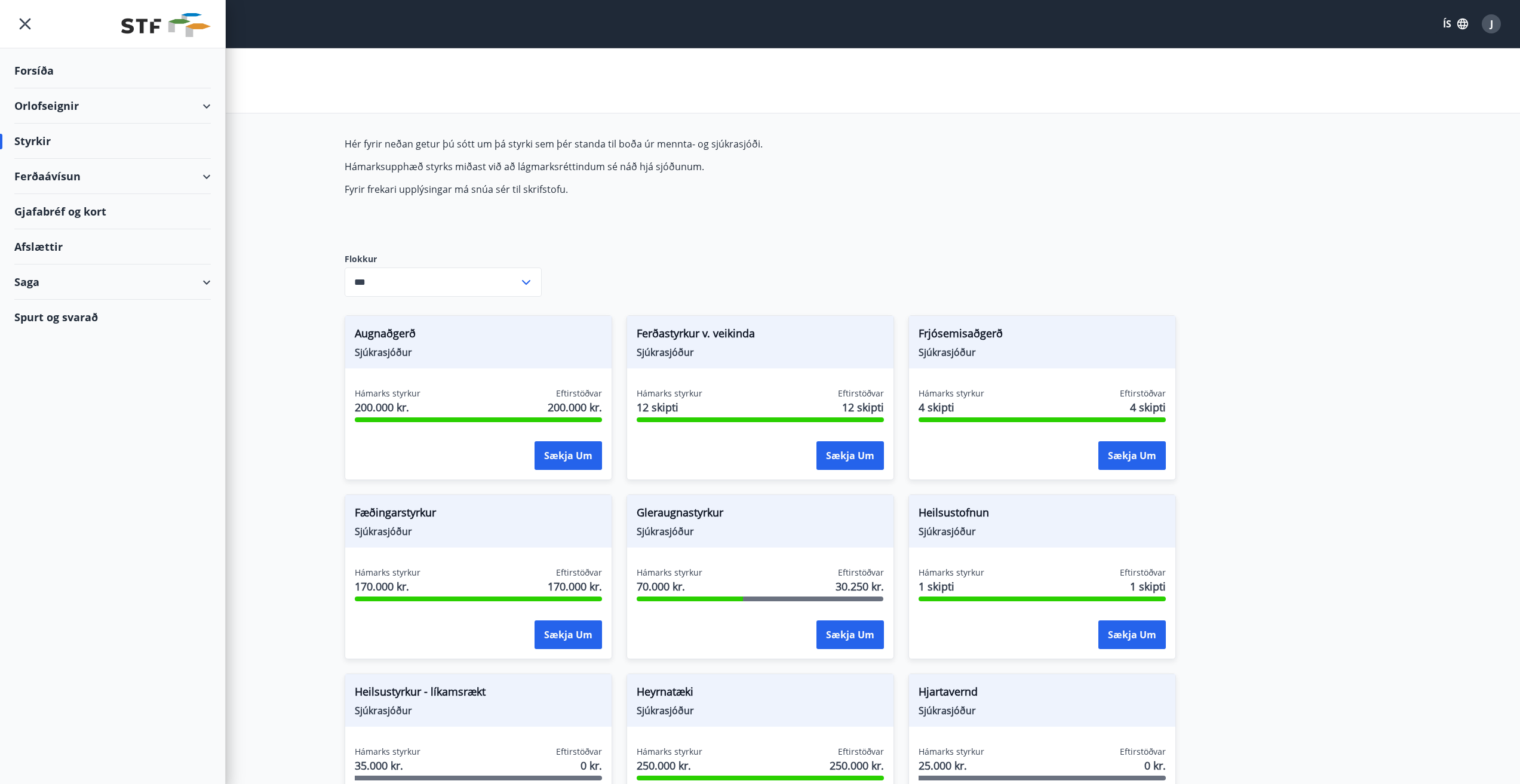
click at [201, 103] on div "Orlofseignir" at bounding box center [112, 105] width 197 height 35
click at [56, 140] on div "Framboð" at bounding box center [113, 136] width 178 height 25
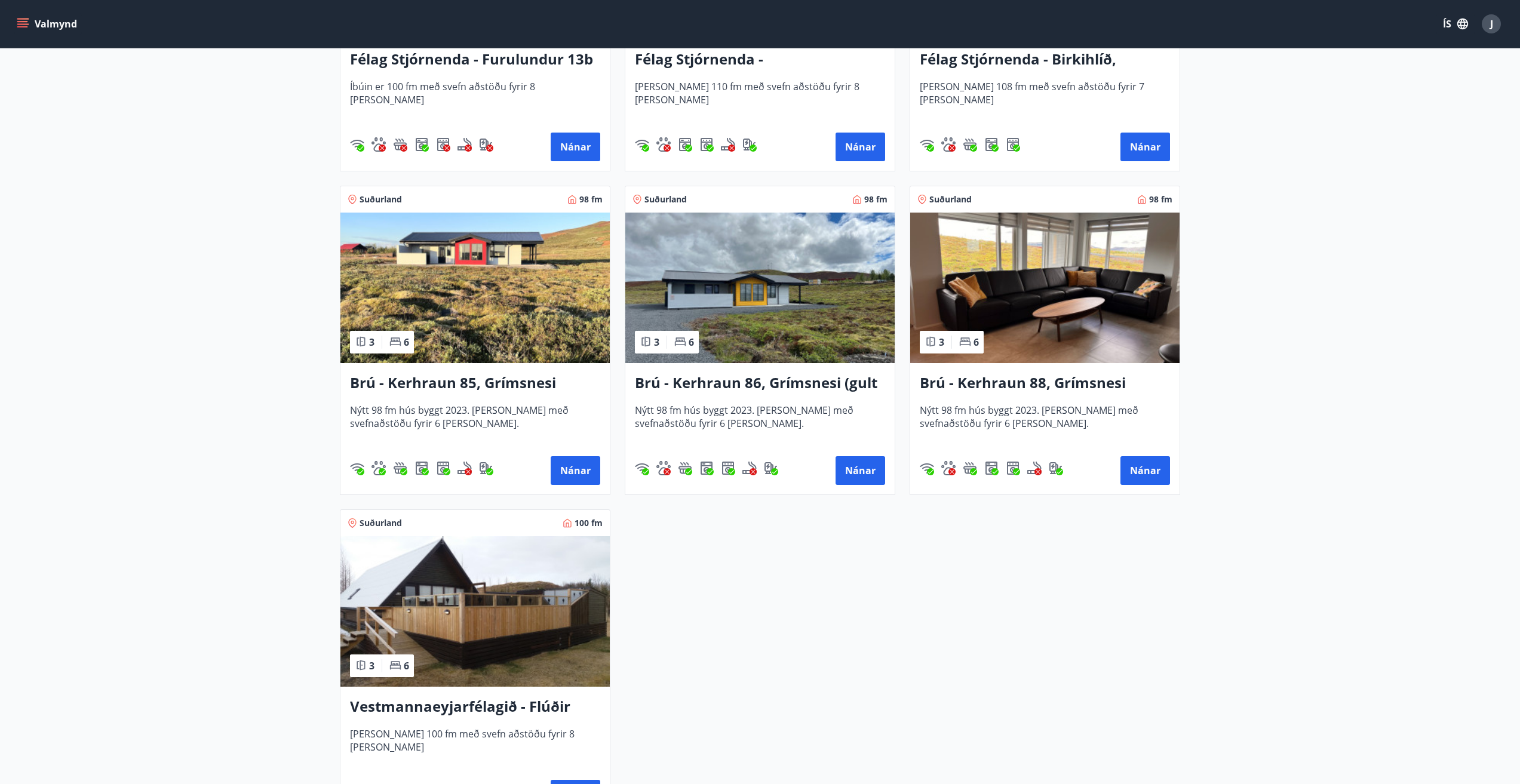
scroll to position [2686, 0]
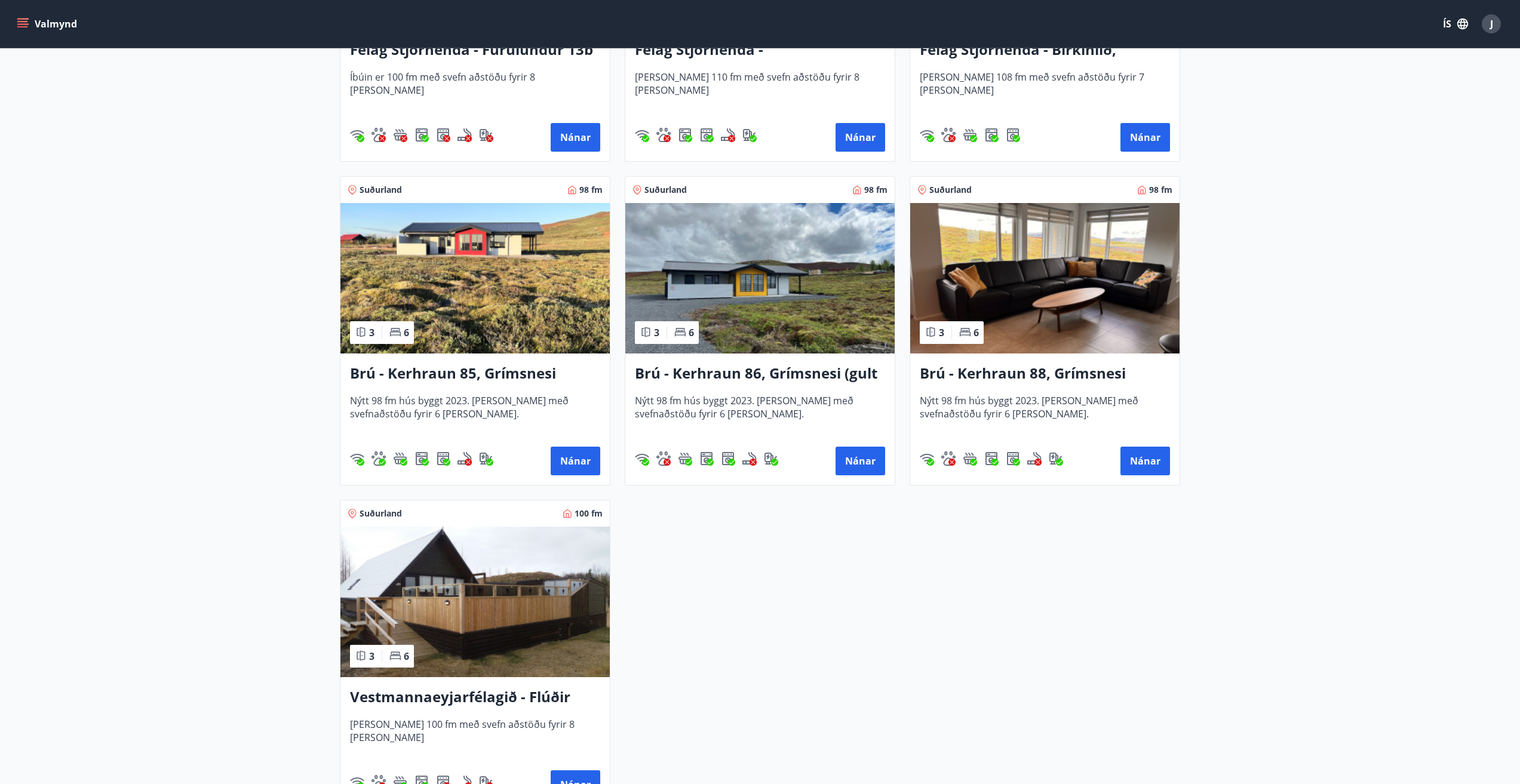
click at [729, 267] on img at bounding box center [760, 278] width 269 height 150
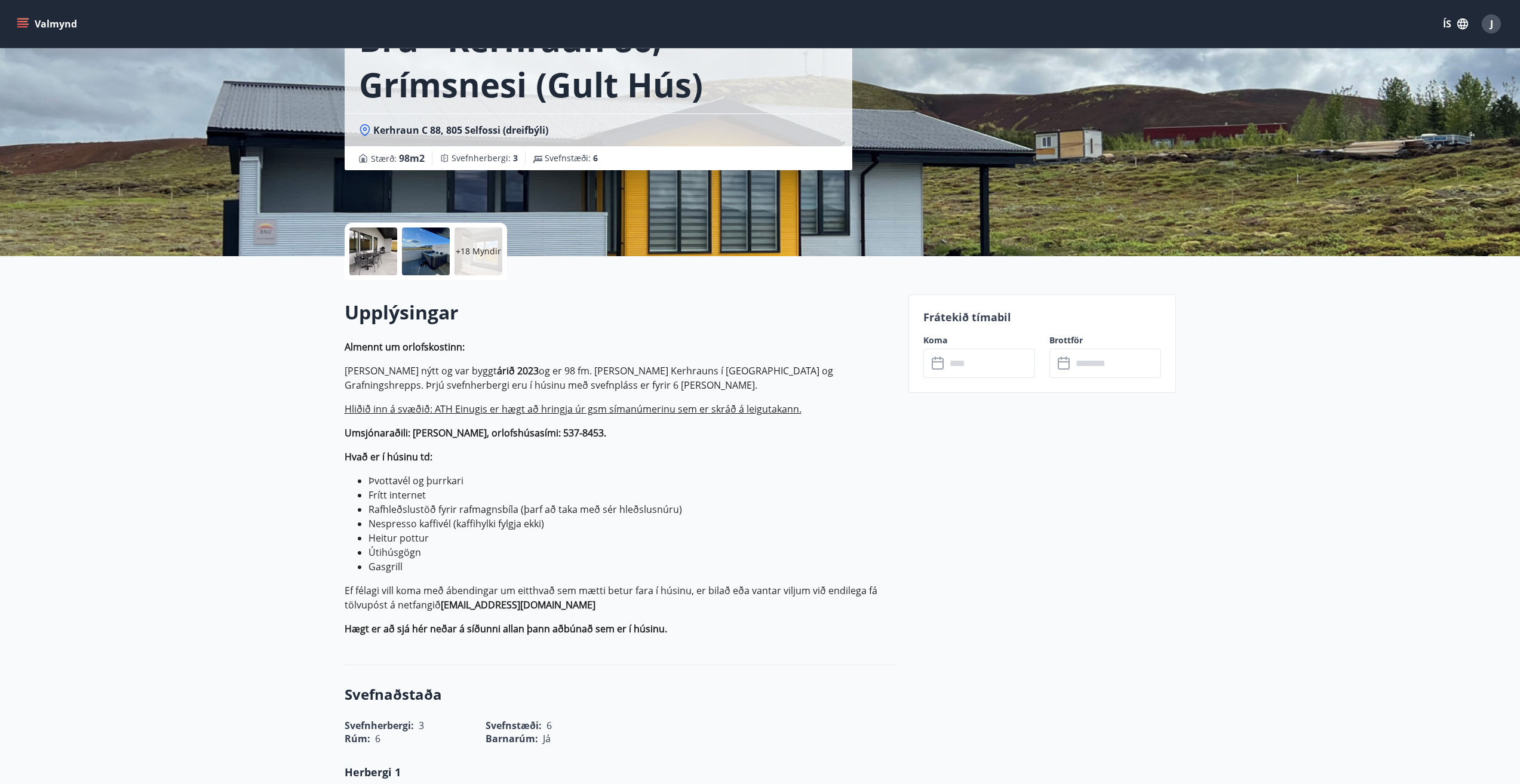
scroll to position [179, 0]
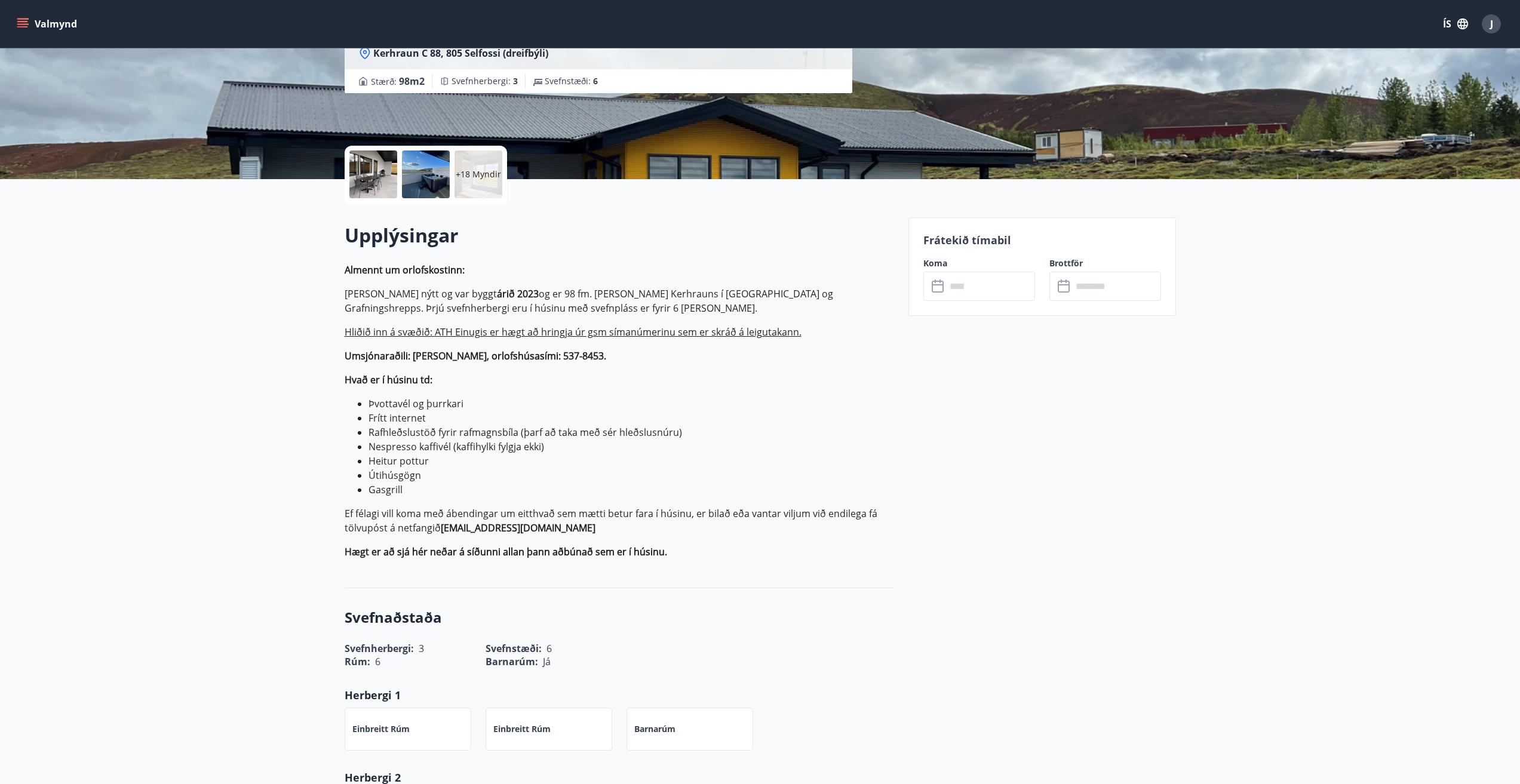
click at [995, 290] on input "text" at bounding box center [990, 285] width 89 height 29
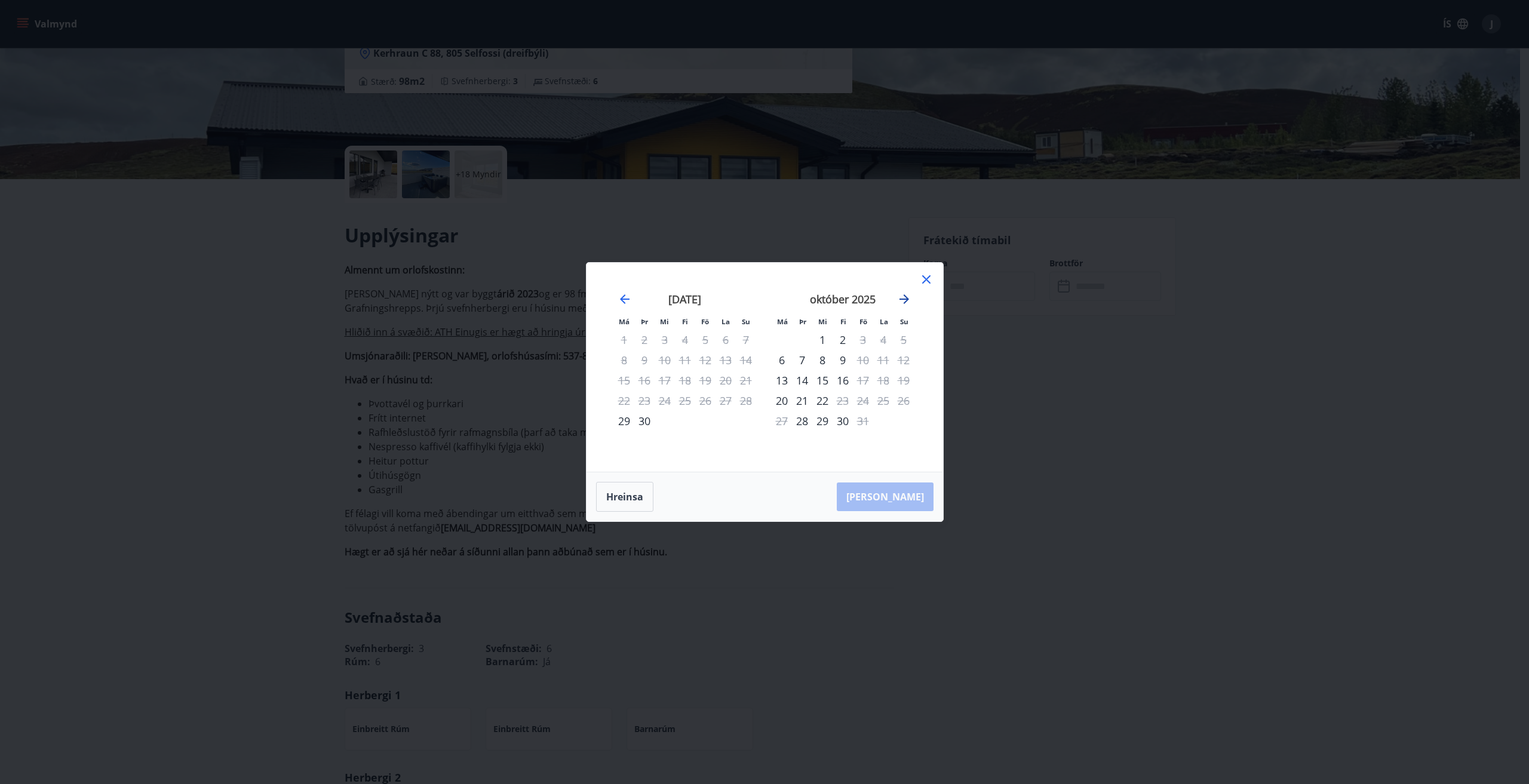
click at [910, 299] on icon "Move forward to switch to the next month." at bounding box center [904, 299] width 14 height 14
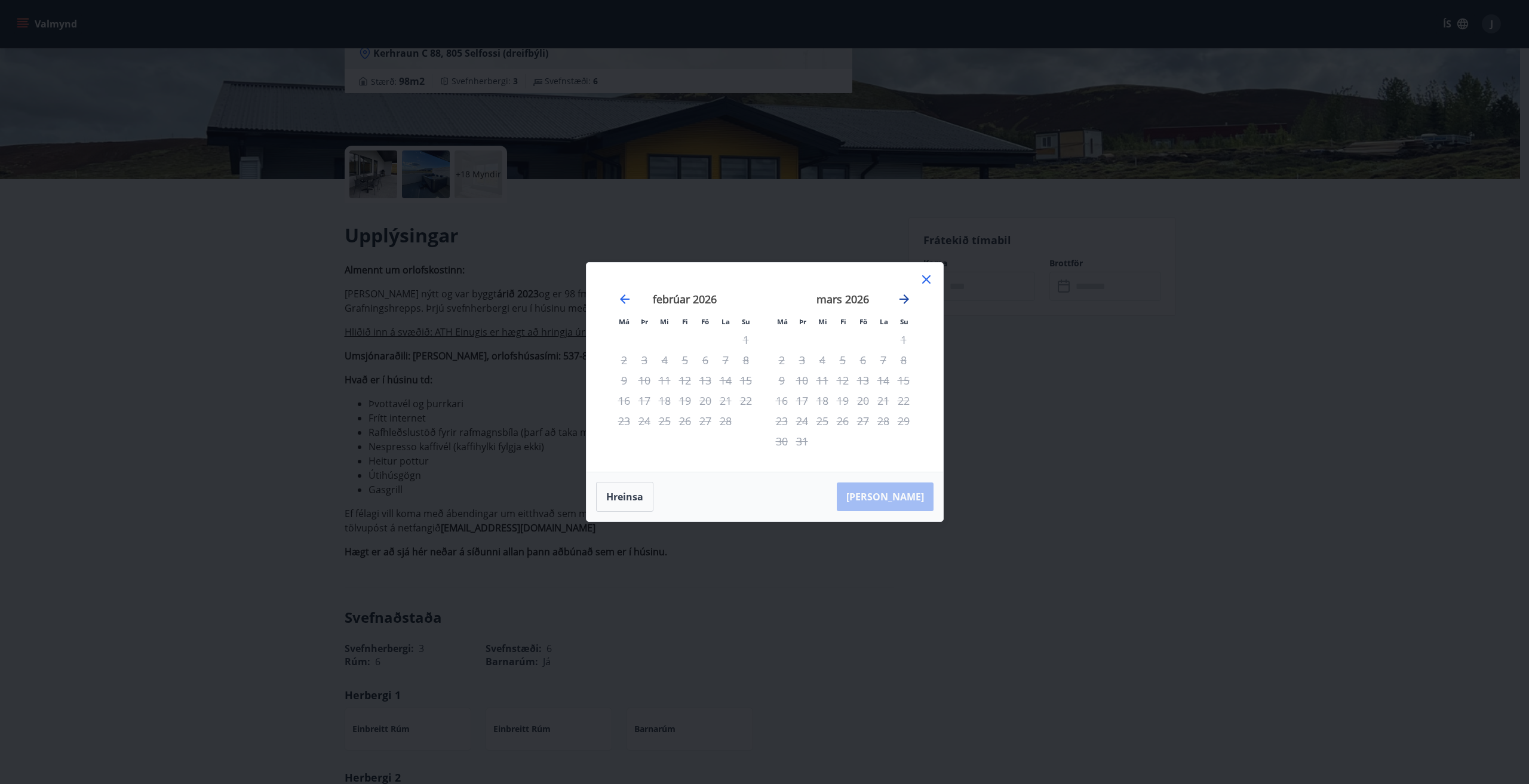
click at [910, 299] on icon "Move forward to switch to the next month." at bounding box center [904, 299] width 14 height 14
click at [910, 299] on icon "Move forward to switch to the next month." at bounding box center [904, 299] width 14 height 14
click at [923, 275] on icon at bounding box center [926, 280] width 8 height 8
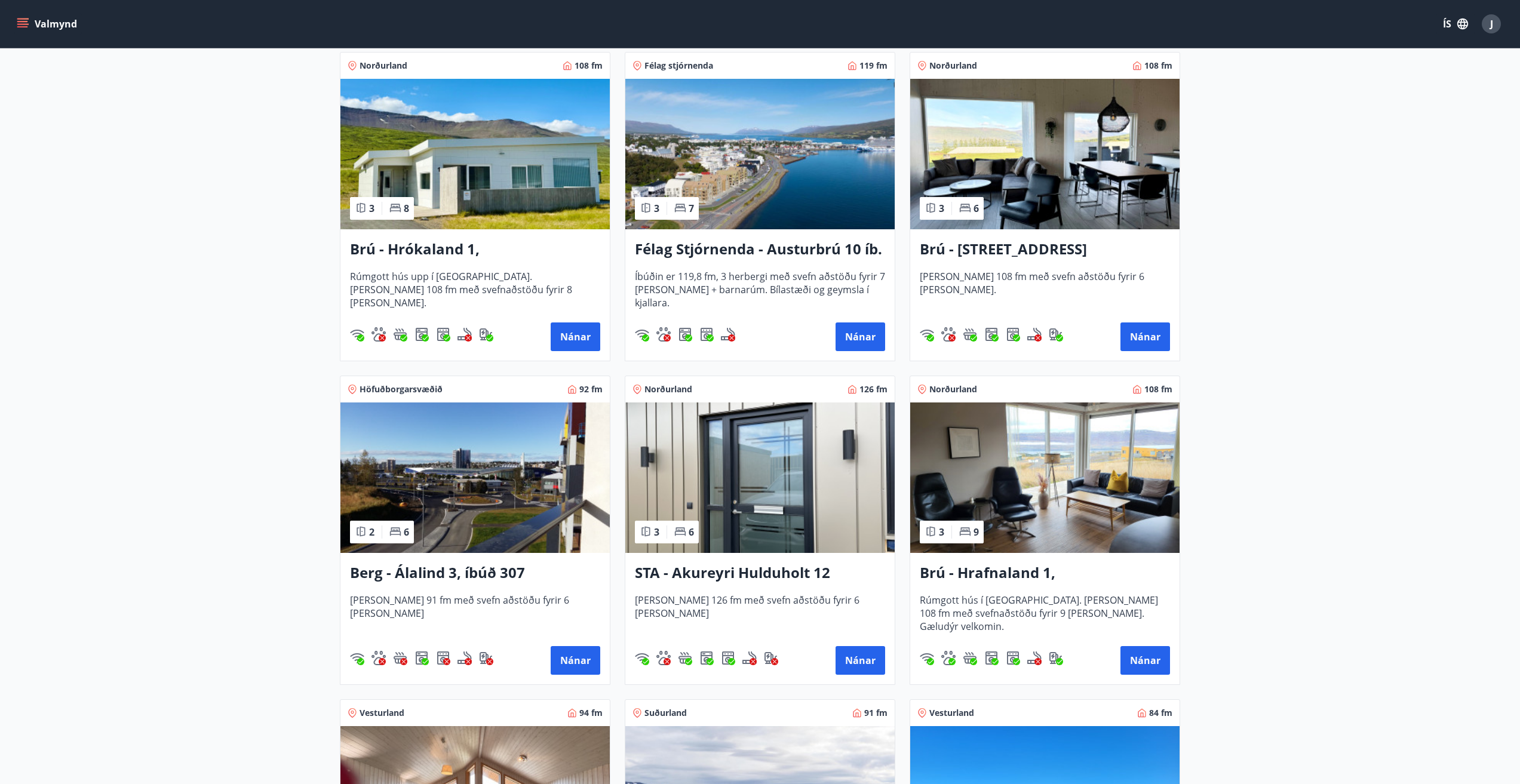
scroll to position [119, 0]
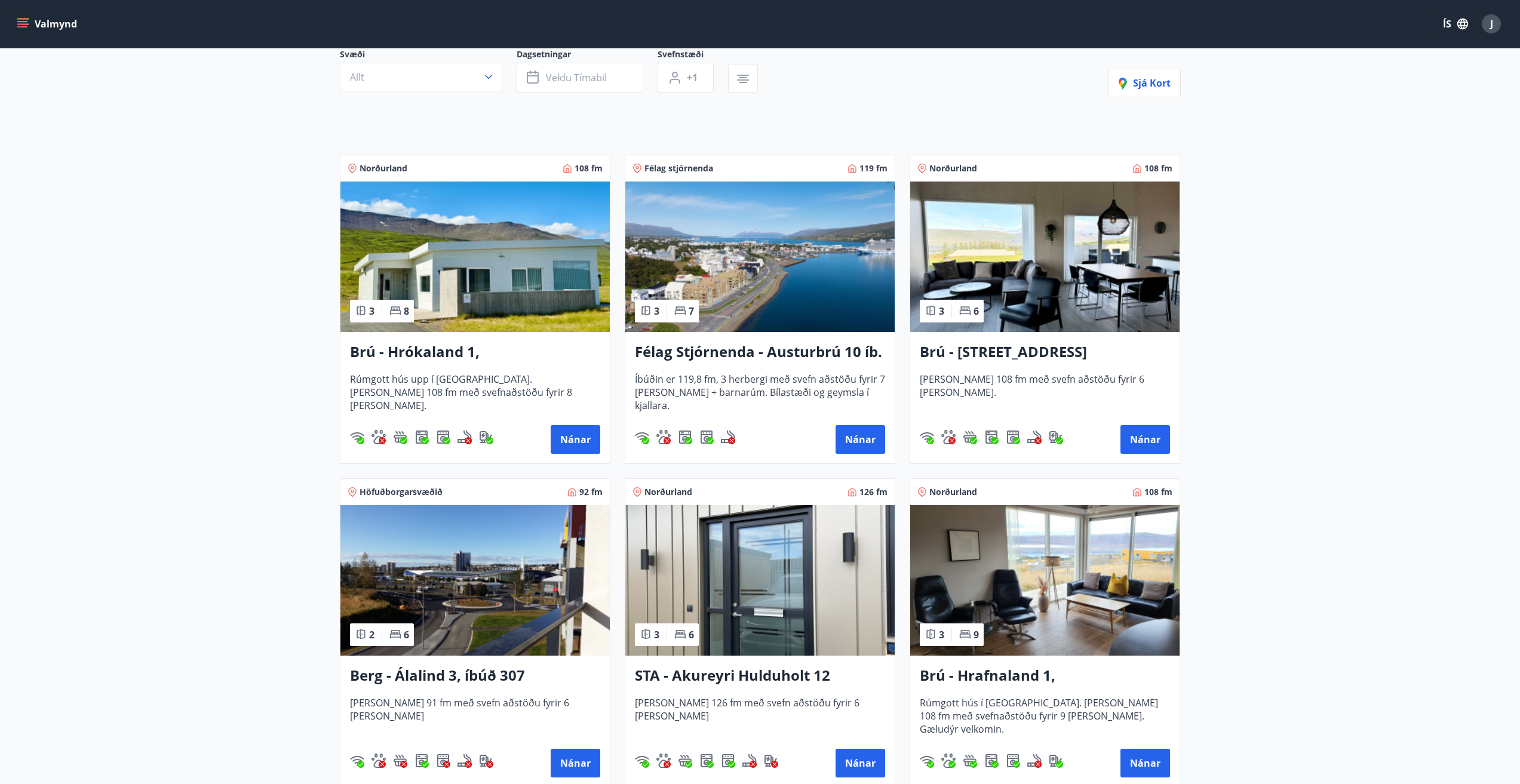
click at [587, 262] on img at bounding box center [475, 256] width 269 height 150
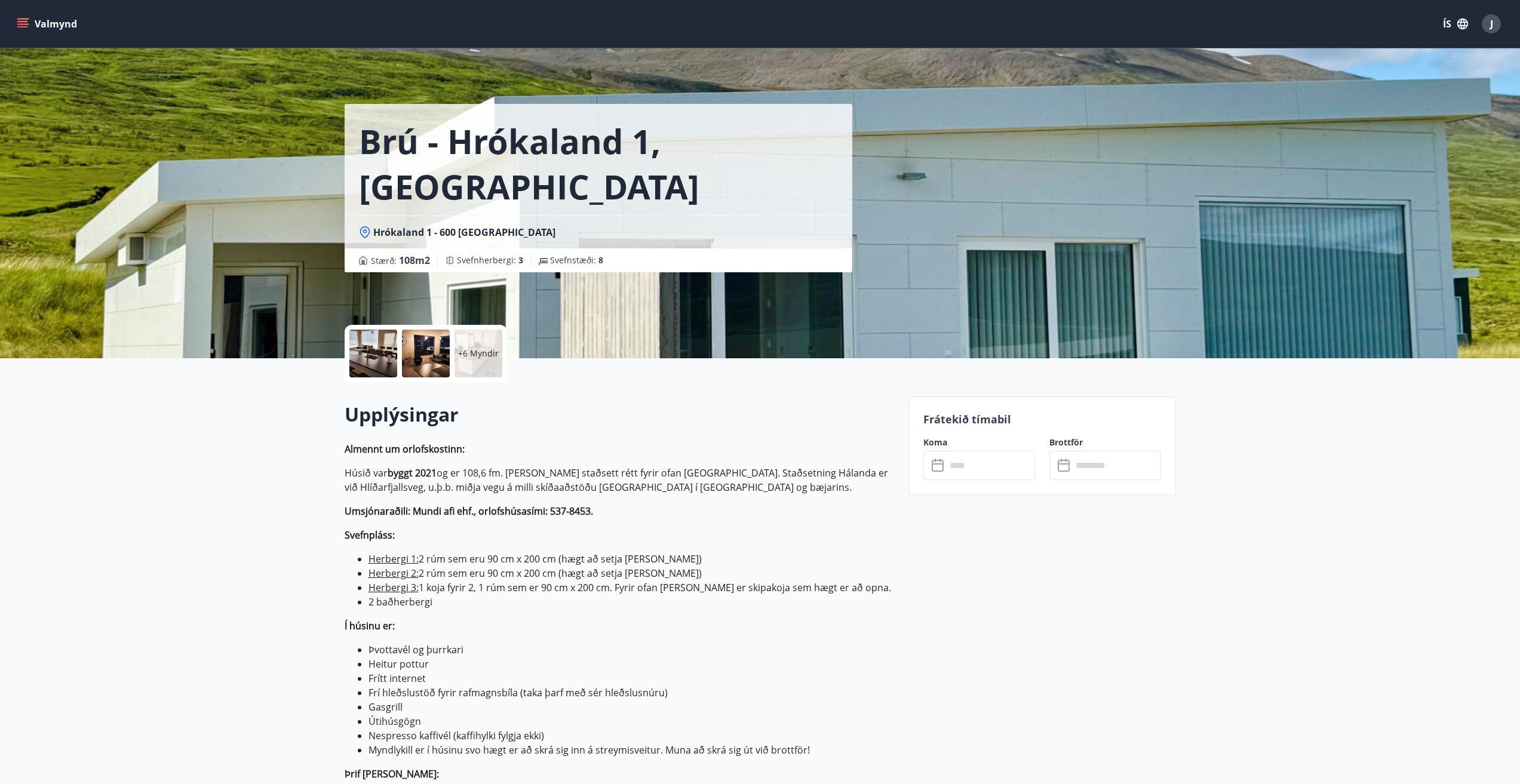
click at [966, 456] on input "text" at bounding box center [990, 465] width 89 height 29
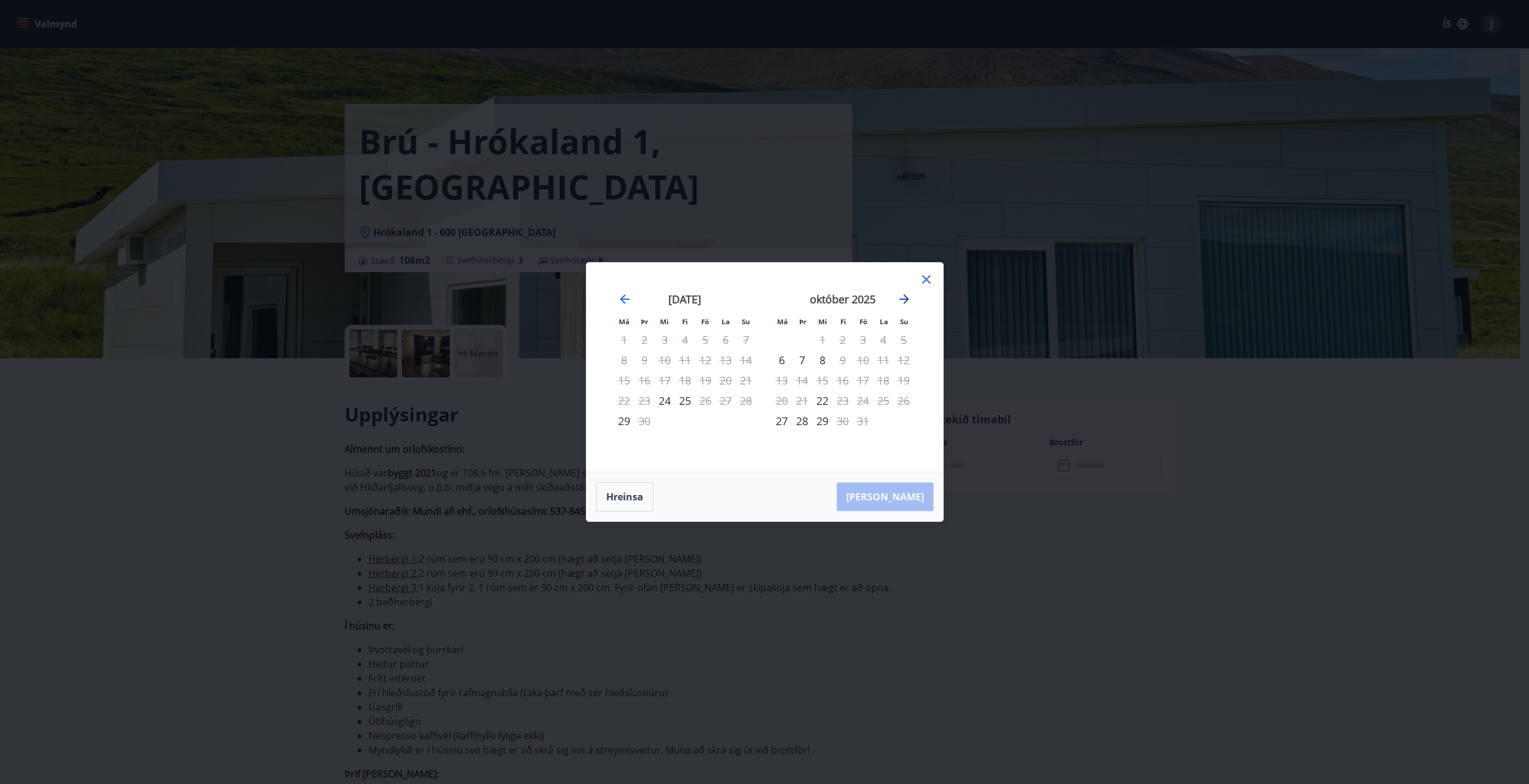
click at [902, 305] on icon "Move forward to switch to the next month." at bounding box center [904, 299] width 14 height 14
click at [926, 275] on icon at bounding box center [926, 279] width 14 height 14
